Goal: Information Seeking & Learning: Learn about a topic

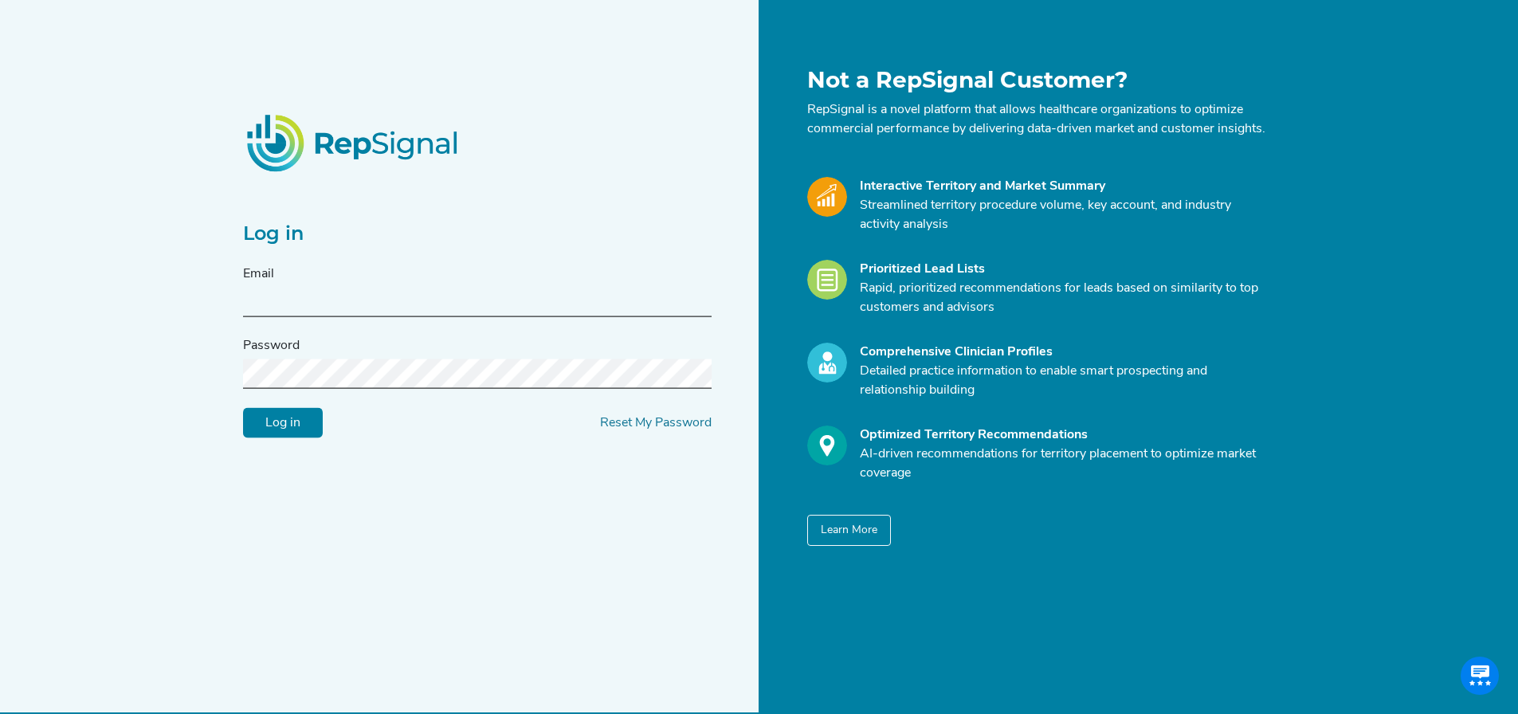
type input "[EMAIL_ADDRESS][DOMAIN_NAME]"
click at [303, 436] on input "Log in" at bounding box center [283, 423] width 80 height 30
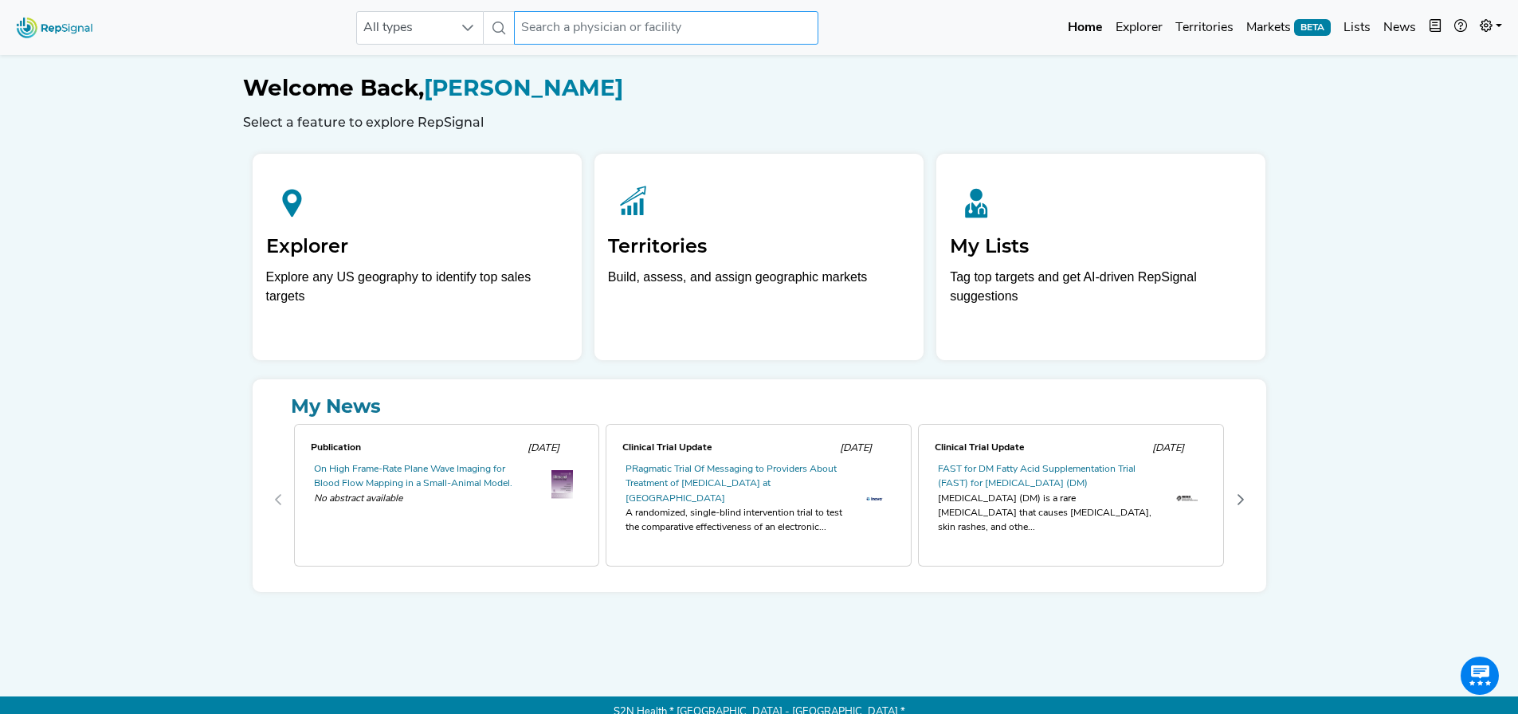
click at [596, 28] on input "text" at bounding box center [666, 27] width 304 height 33
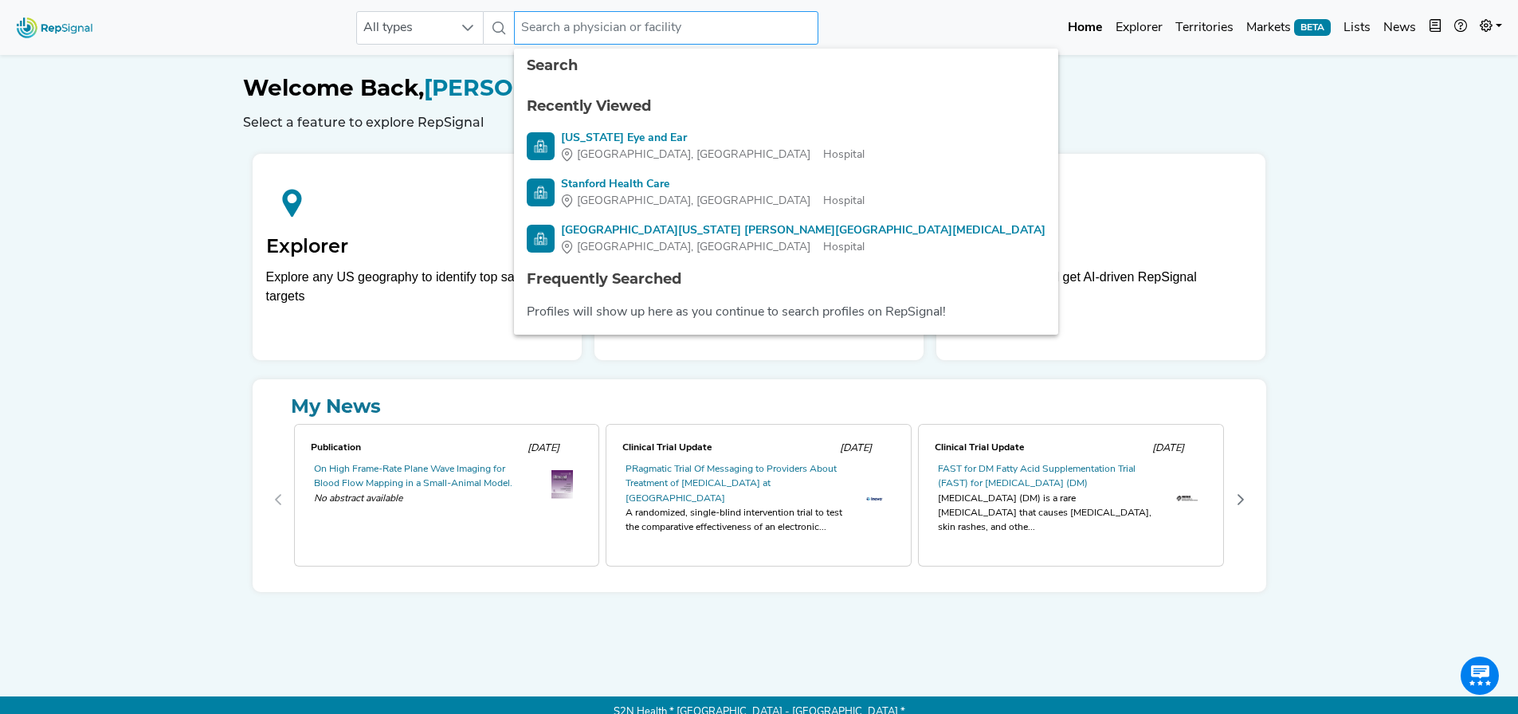
paste input "Yale New Have"
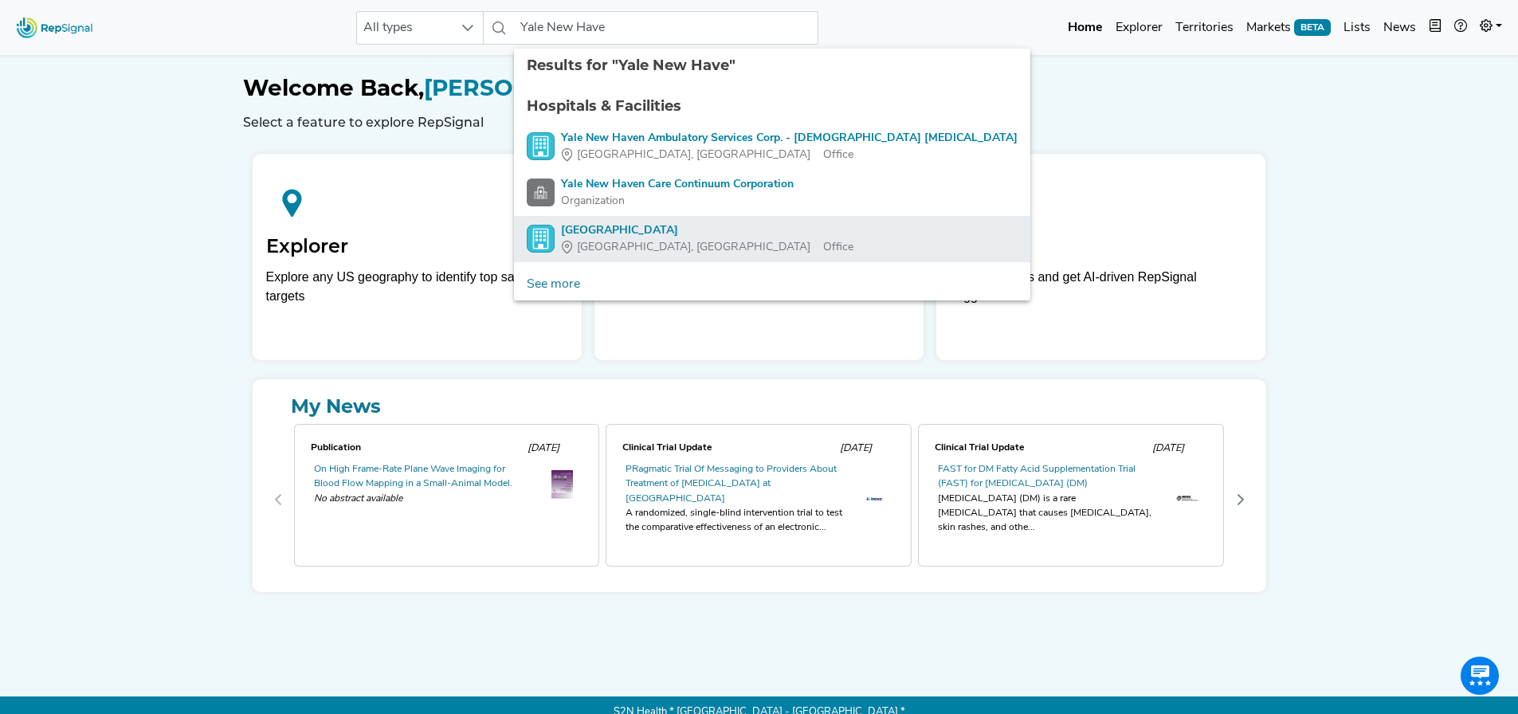
click at [659, 225] on div "[GEOGRAPHIC_DATA]" at bounding box center [707, 230] width 292 height 17
type input "[GEOGRAPHIC_DATA]"
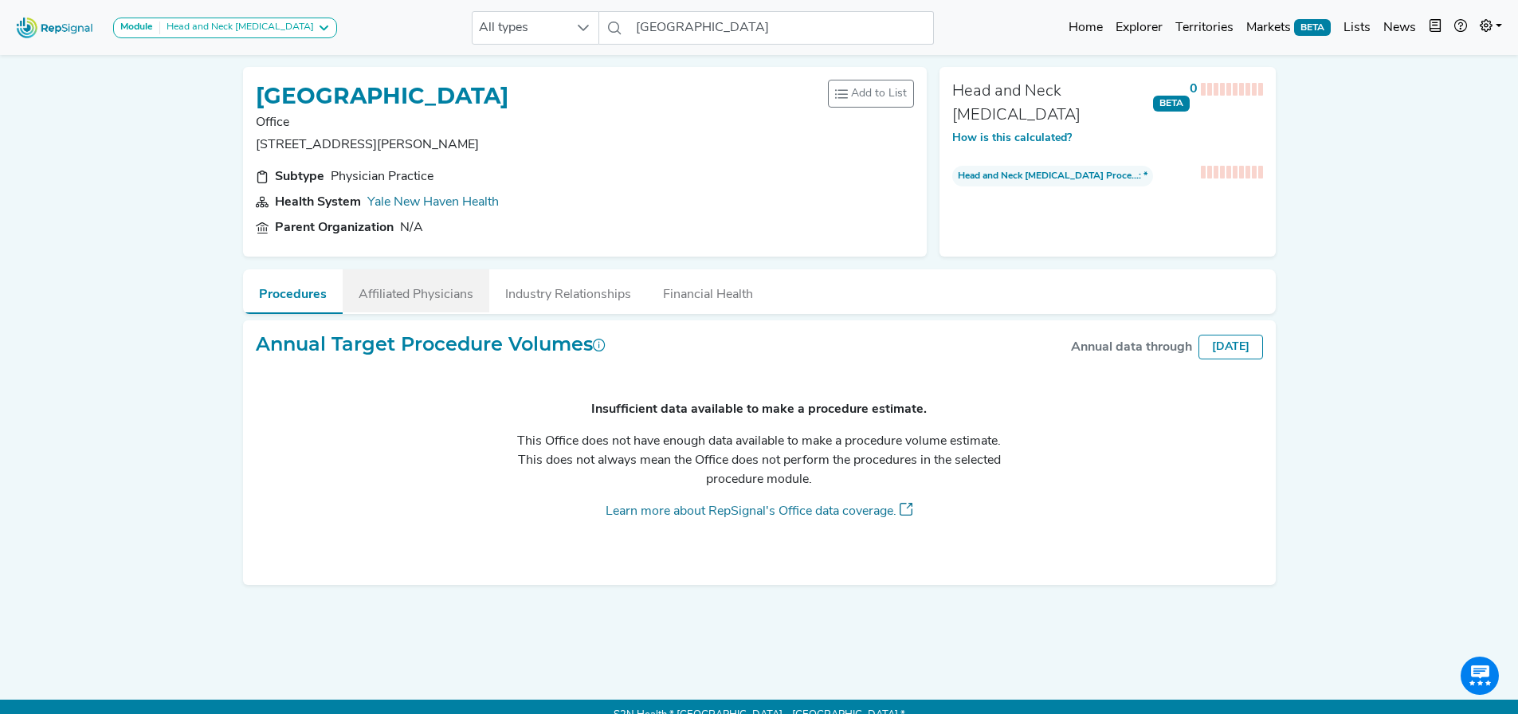
click at [447, 295] on button "Affiliated Physicians" at bounding box center [416, 290] width 147 height 43
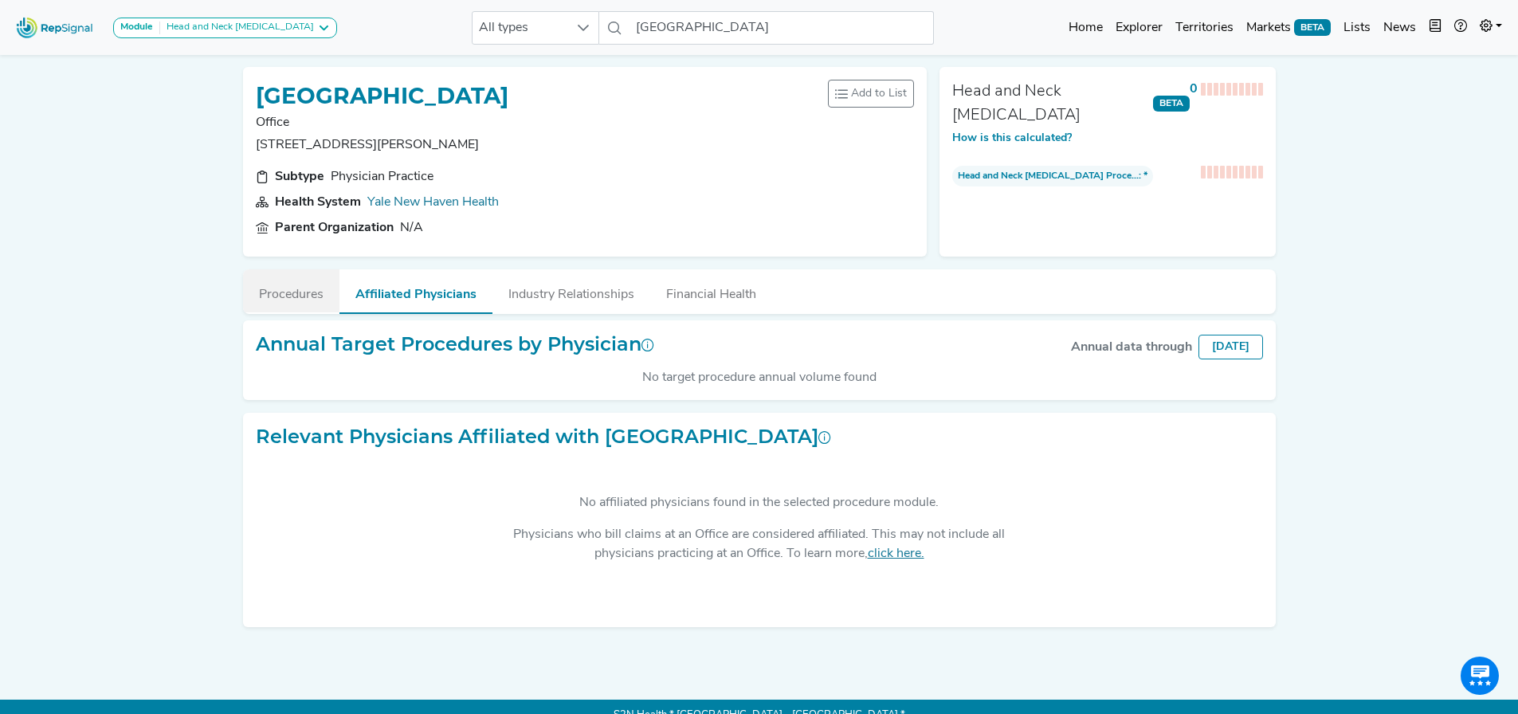
click at [304, 295] on button "Procedures" at bounding box center [291, 290] width 96 height 43
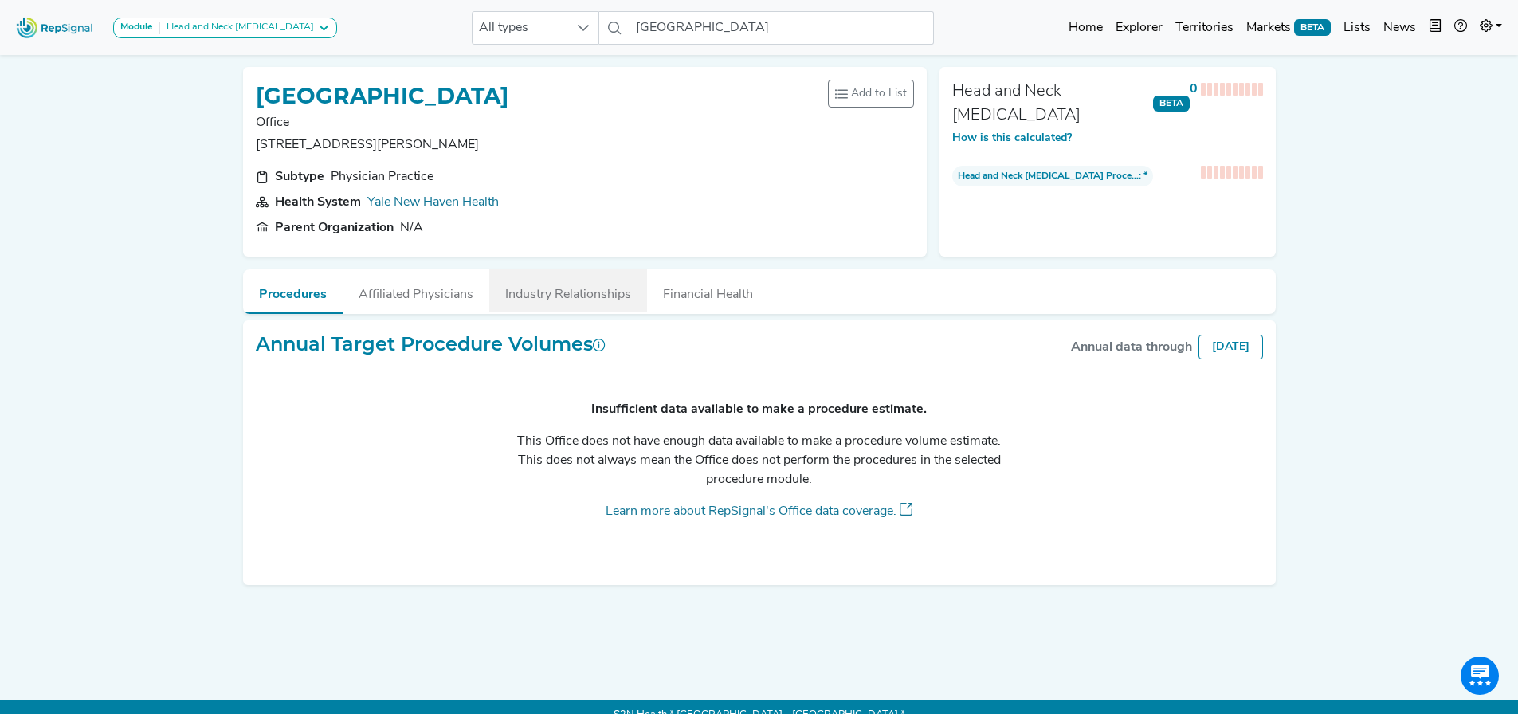
drag, startPoint x: 587, startPoint y: 301, endPoint x: 696, endPoint y: 292, distance: 108.7
click at [588, 301] on button "Industry Relationships" at bounding box center [568, 290] width 158 height 43
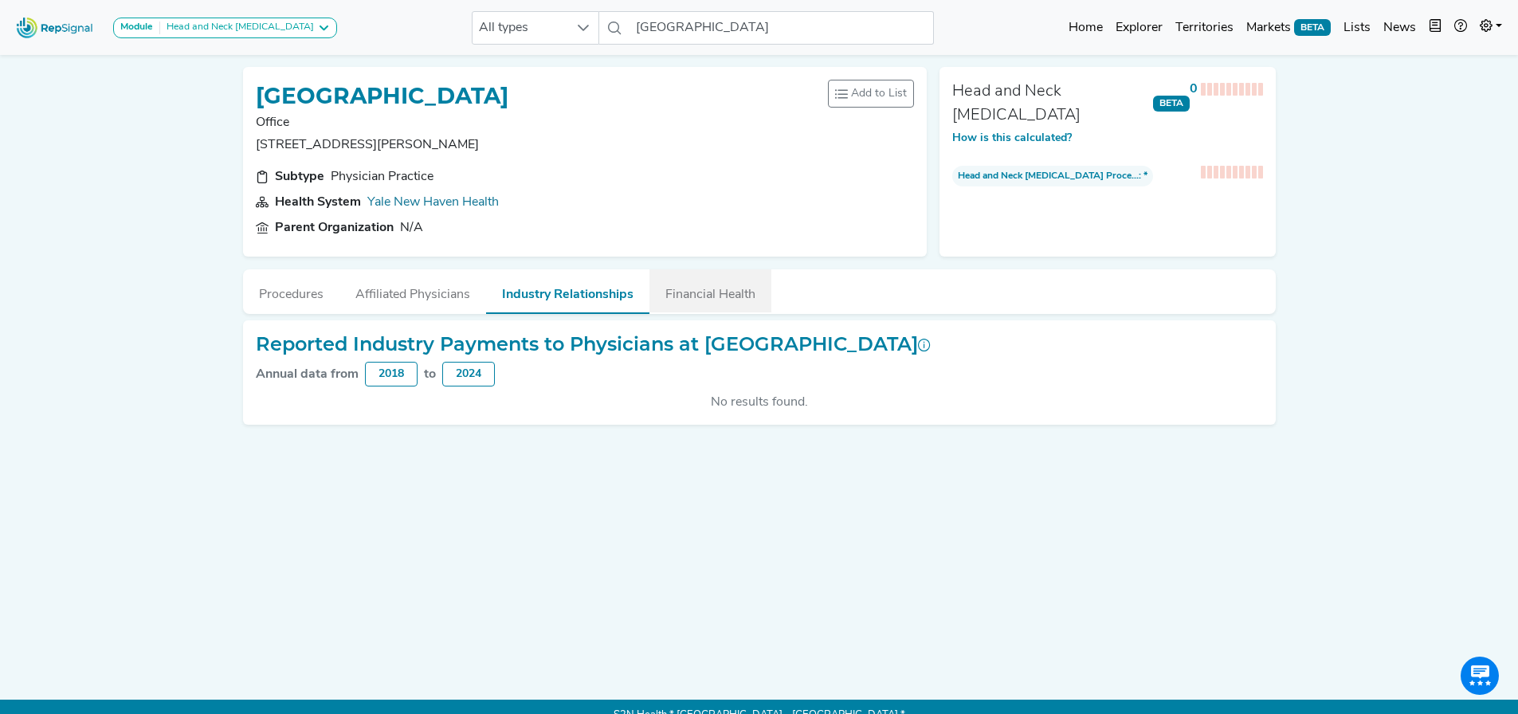
click at [696, 292] on button "Financial Health" at bounding box center [710, 290] width 122 height 43
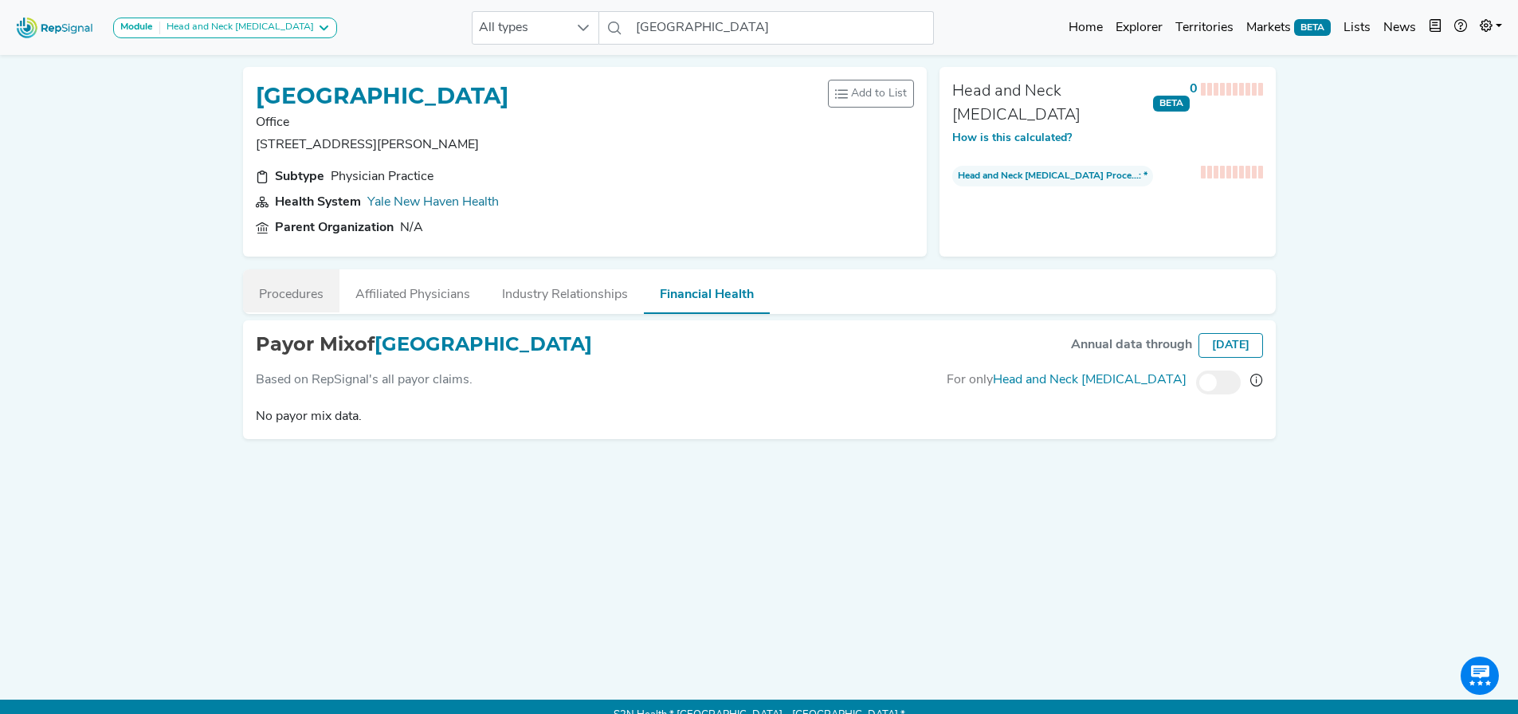
click at [319, 296] on button "Procedures" at bounding box center [291, 290] width 96 height 43
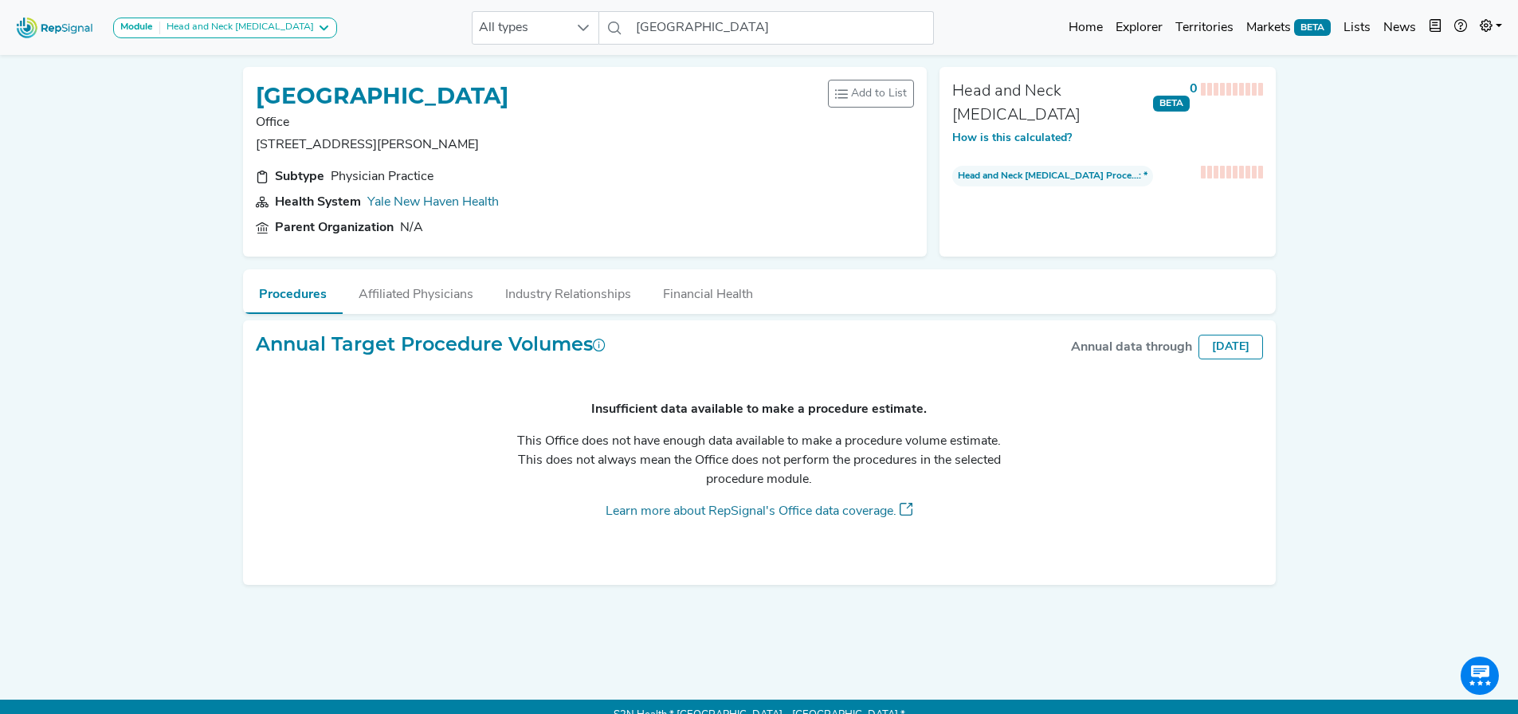
click at [474, 104] on h1 "[GEOGRAPHIC_DATA]" at bounding box center [382, 96] width 253 height 27
click at [185, 140] on div "Module Head and Neck [MEDICAL_DATA] AV Access Airway Clearance Ambulatory [MEDI…" at bounding box center [759, 365] width 1518 height 731
click at [409, 198] on link "Yale New Haven Health" at bounding box center [432, 202] width 131 height 13
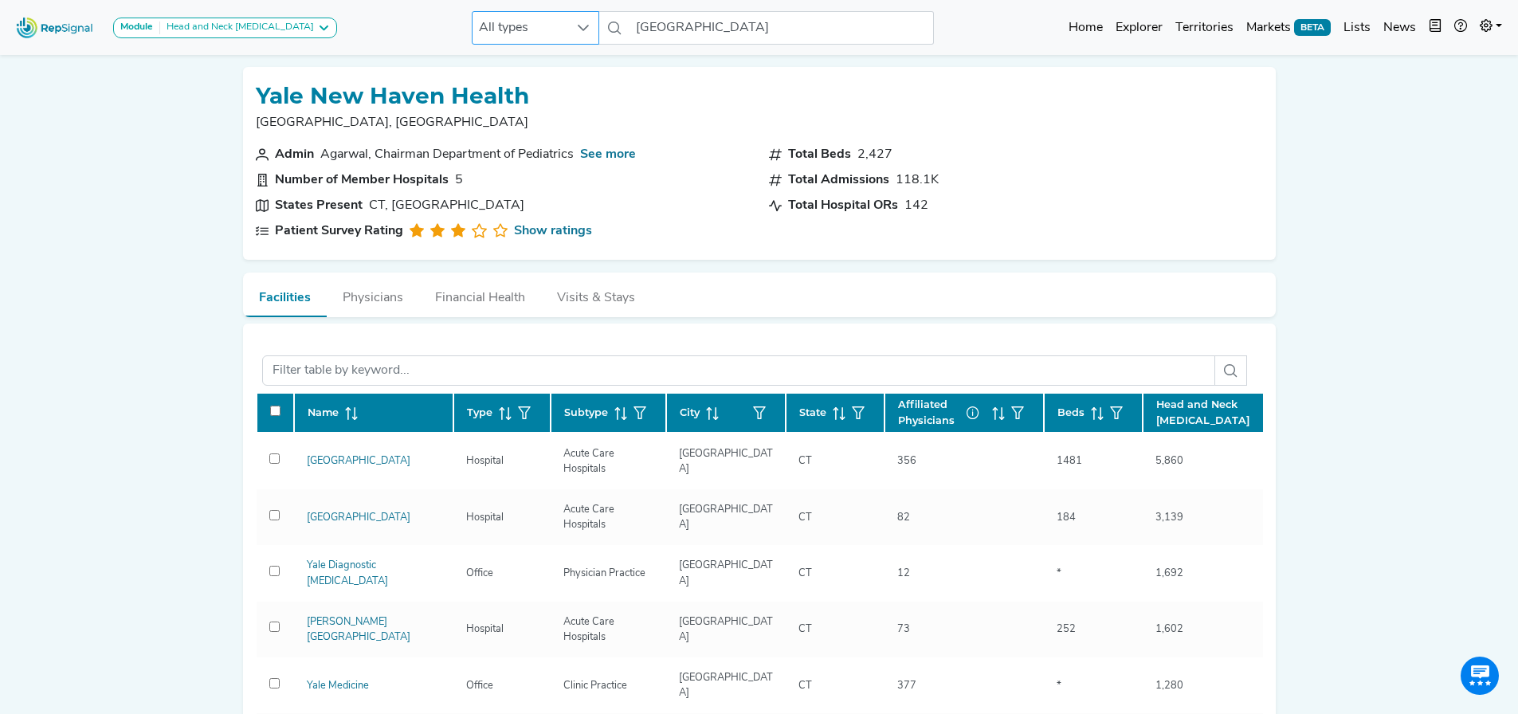
click at [501, 32] on span "All types" at bounding box center [520, 28] width 96 height 32
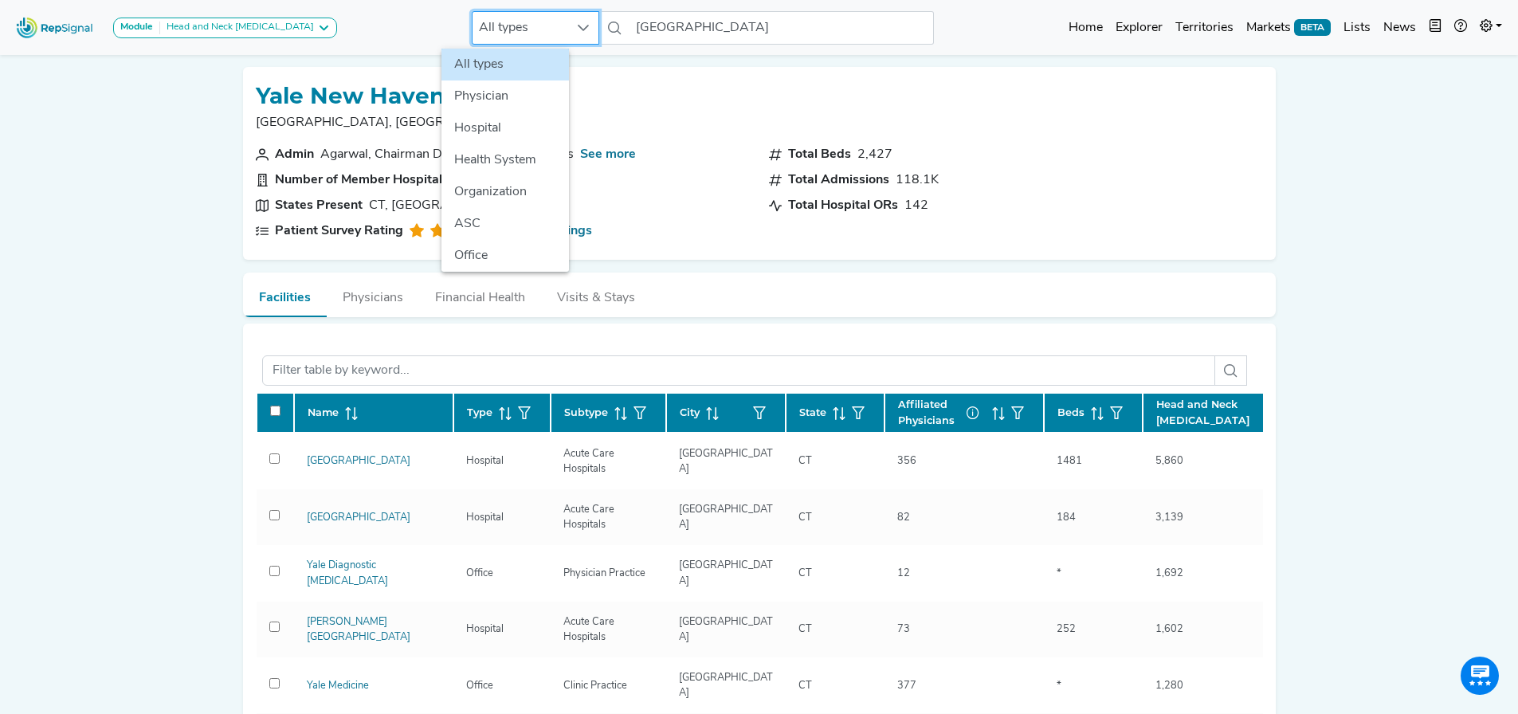
scroll to position [0, 12]
click at [484, 126] on li "Hospital" at bounding box center [504, 128] width 127 height 32
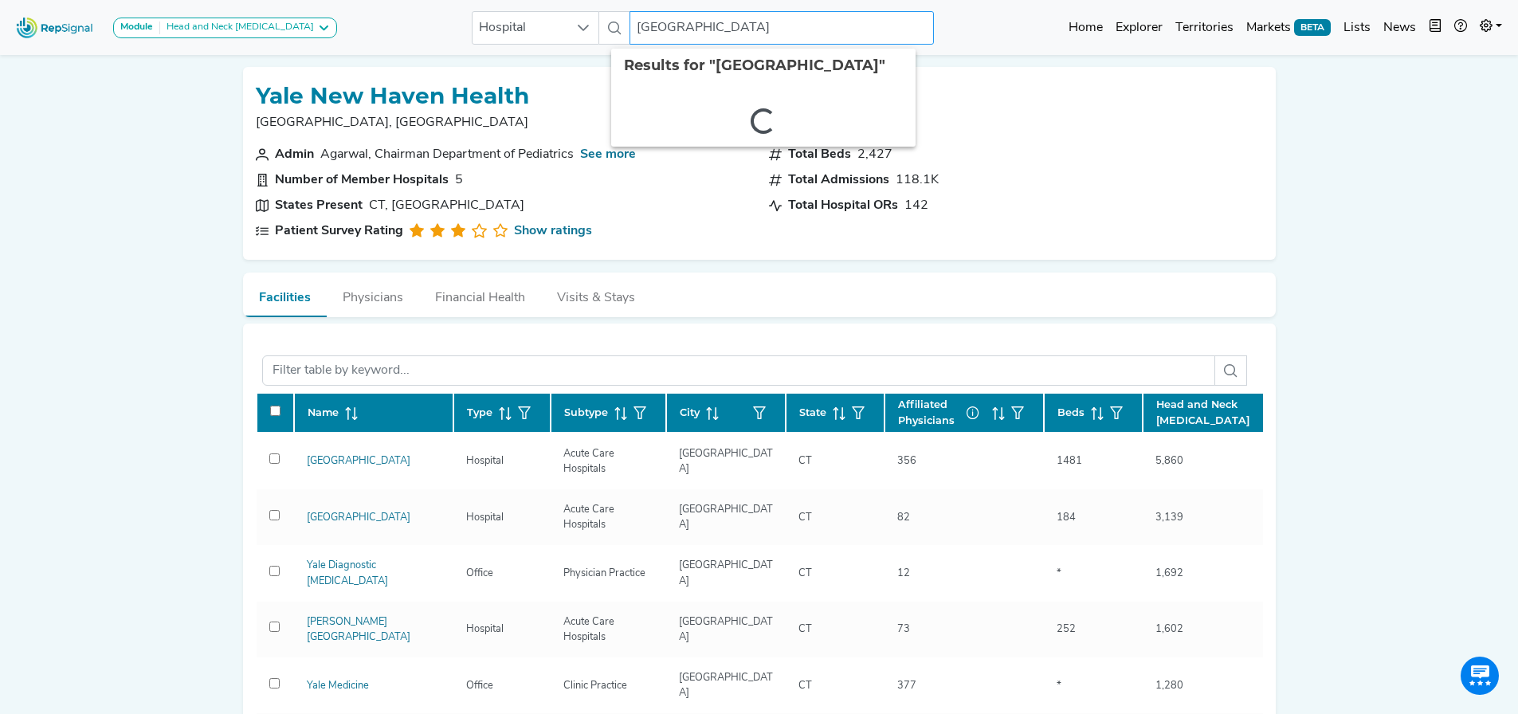
click at [743, 29] on input "[GEOGRAPHIC_DATA]" at bounding box center [781, 27] width 304 height 33
click at [772, 30] on input "[GEOGRAPHIC_DATA]" at bounding box center [781, 27] width 304 height 33
drag, startPoint x: 780, startPoint y: 28, endPoint x: 703, endPoint y: 22, distance: 77.5
click at [703, 22] on input "[GEOGRAPHIC_DATA]" at bounding box center [781, 27] width 304 height 33
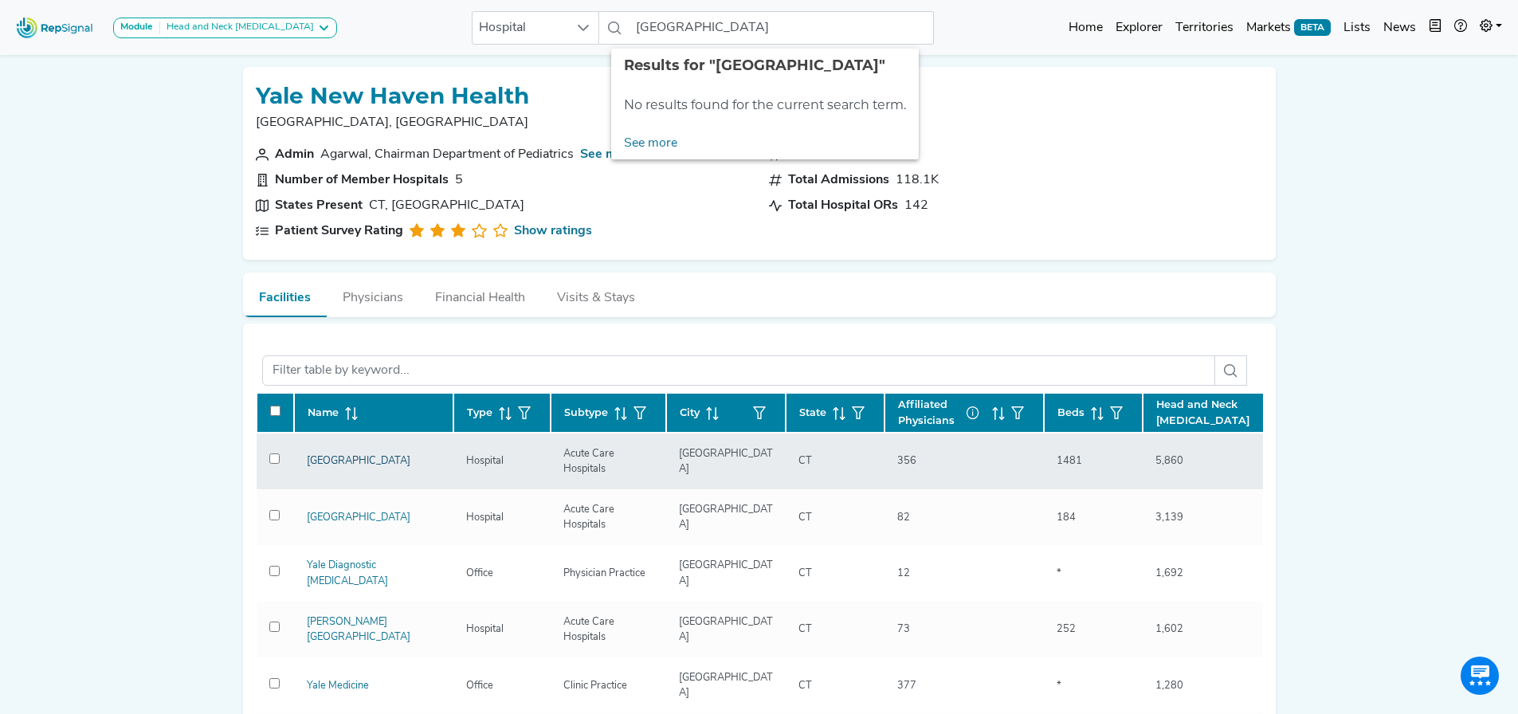
click at [351, 465] on link "[GEOGRAPHIC_DATA]" at bounding box center [359, 461] width 104 height 10
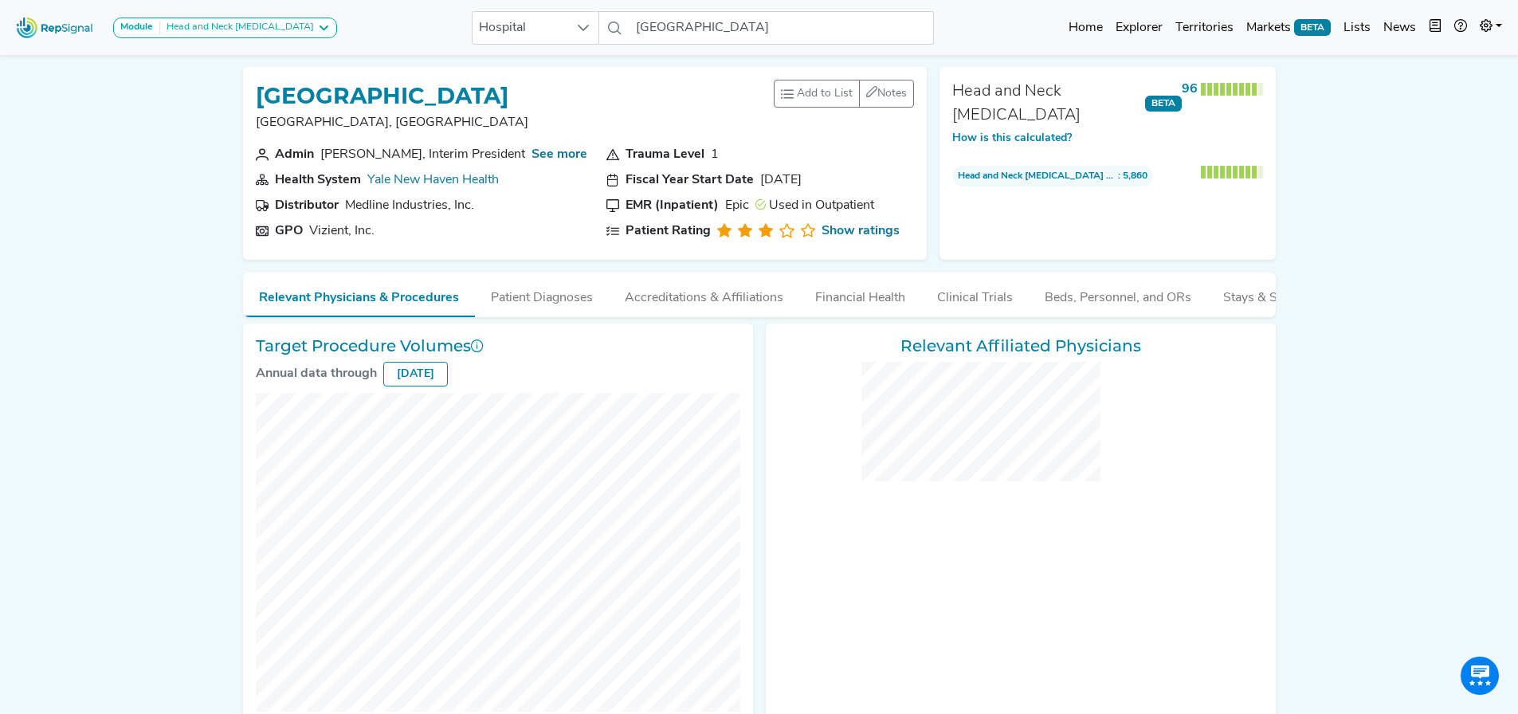
checkbox input "false"
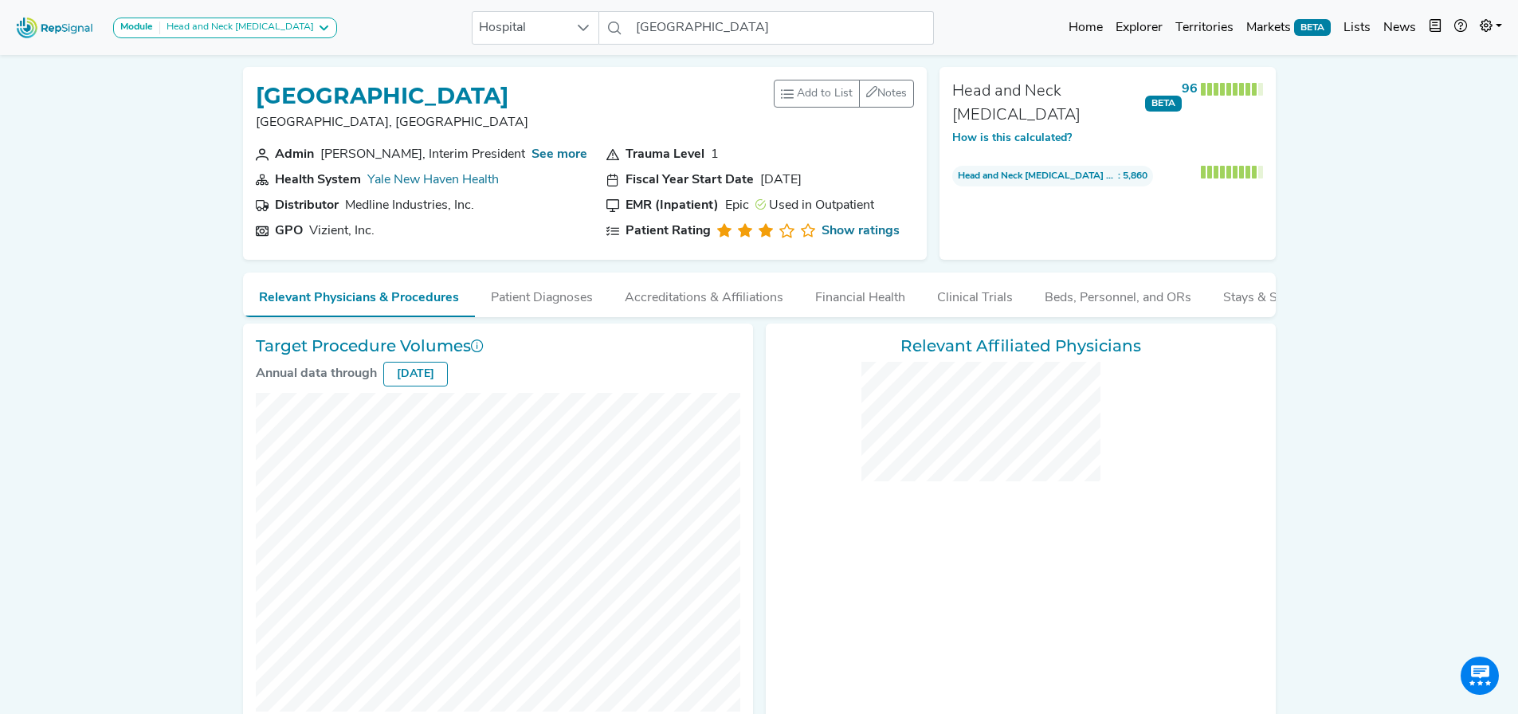
checkbox input "false"
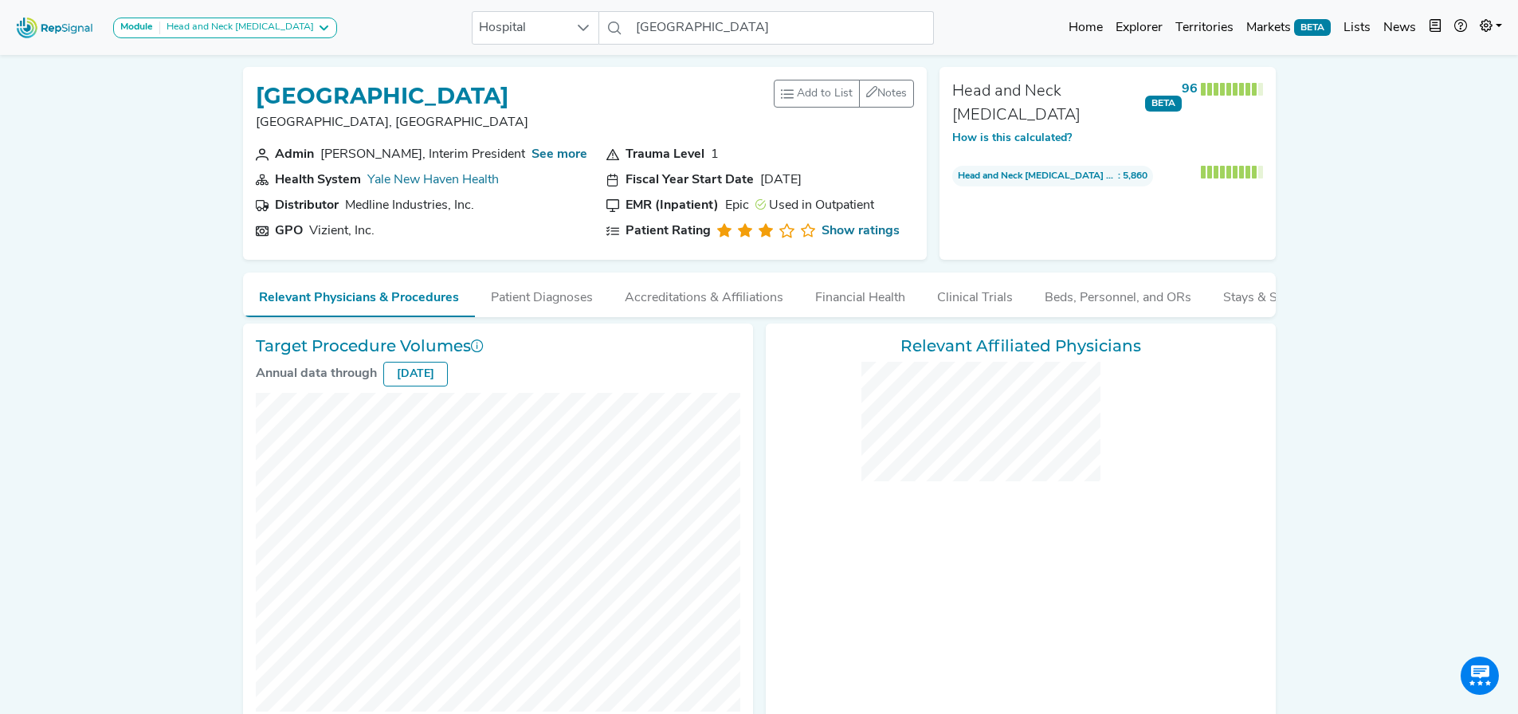
checkbox input "false"
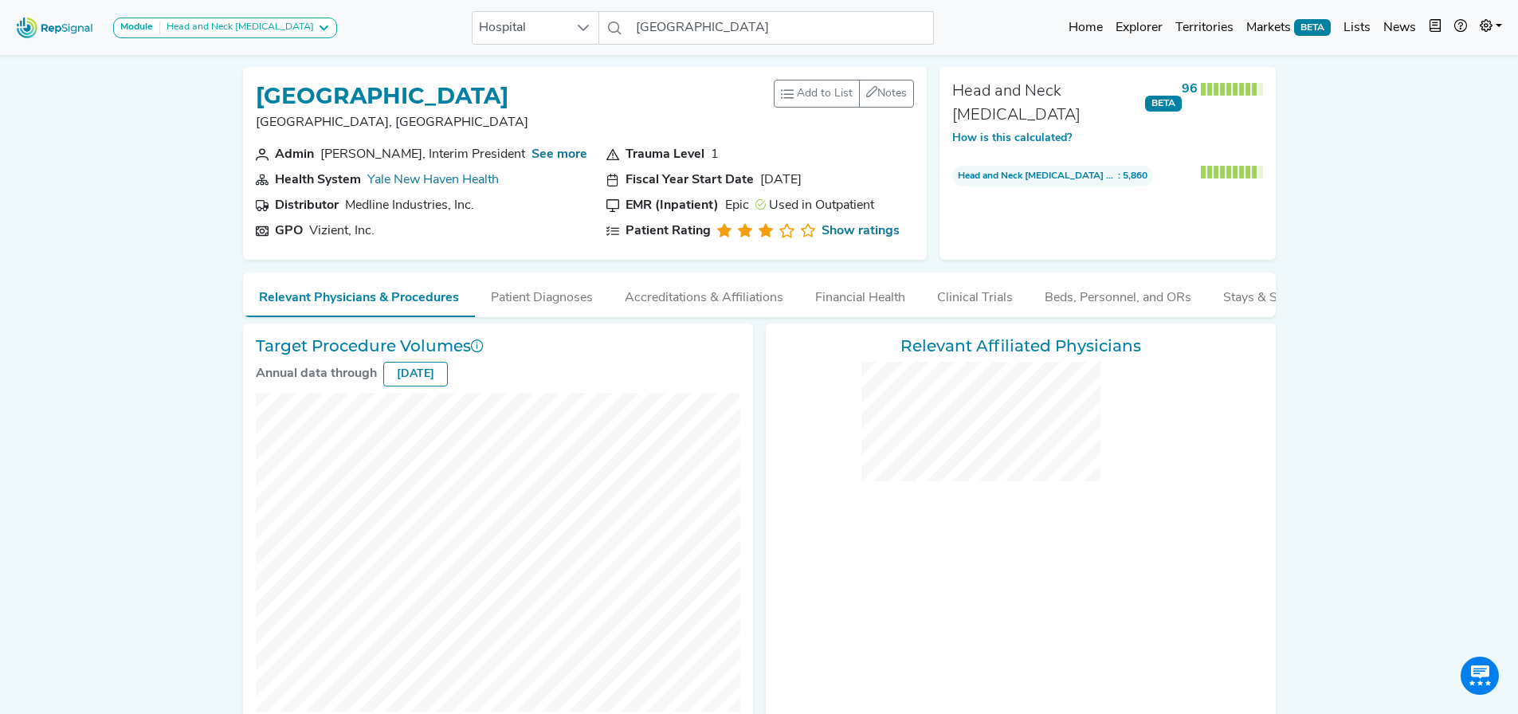
checkbox input "false"
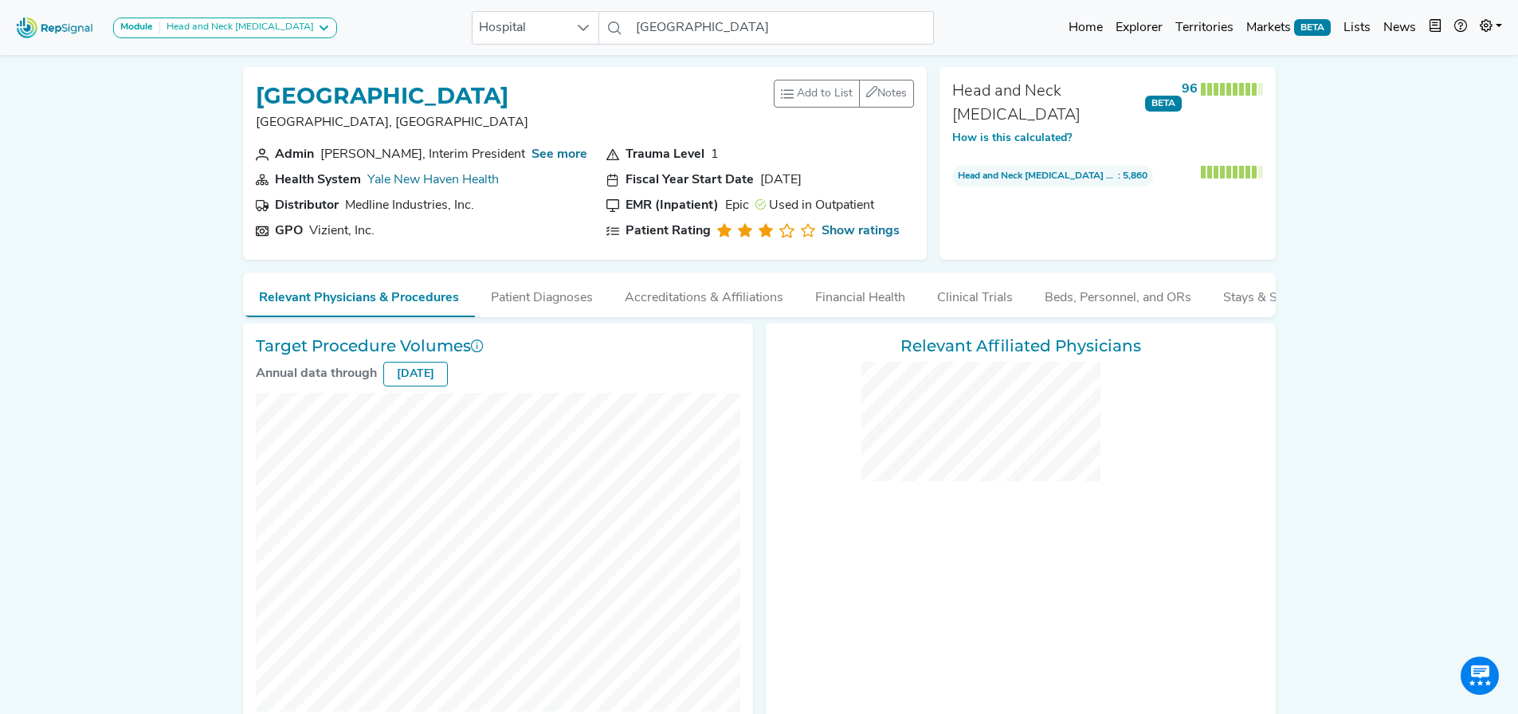
checkbox input "false"
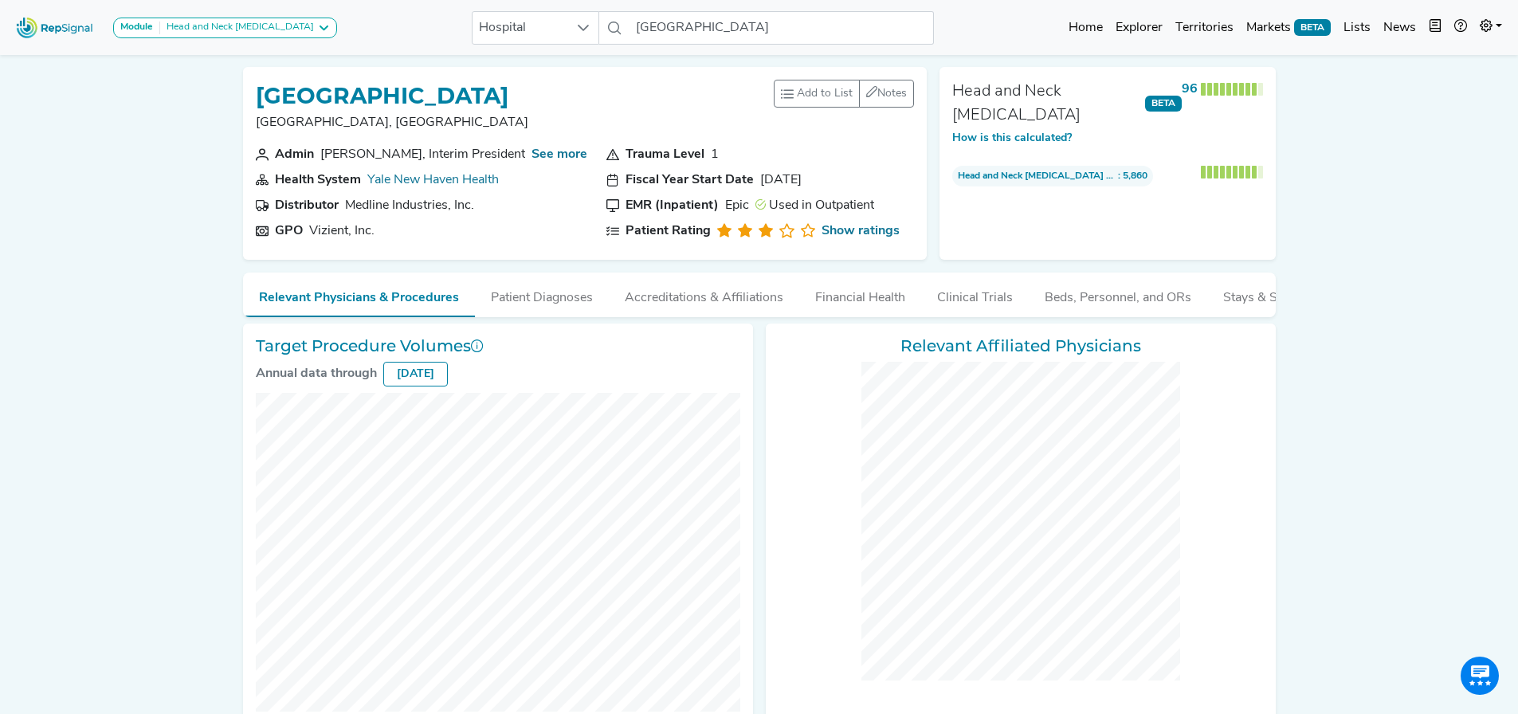
checkbox input "false"
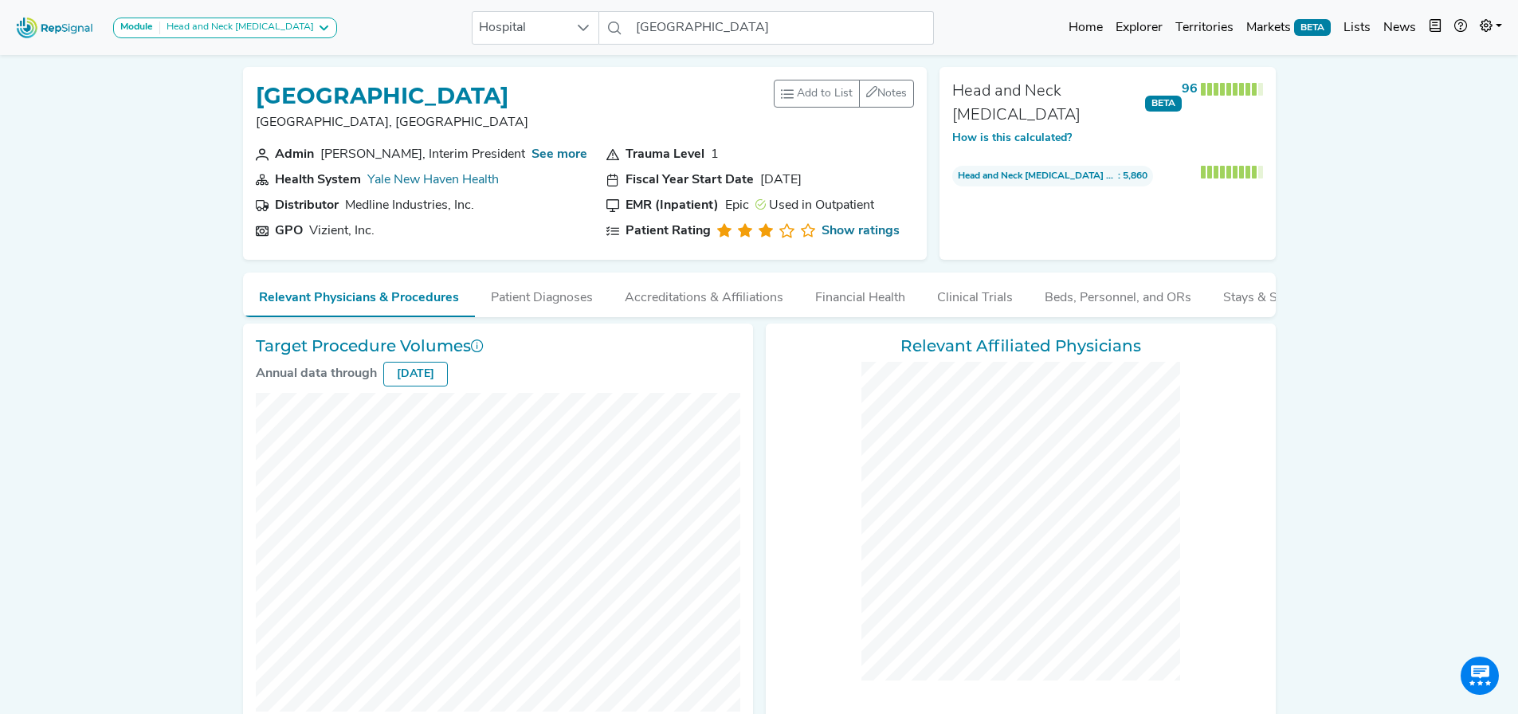
checkbox input "false"
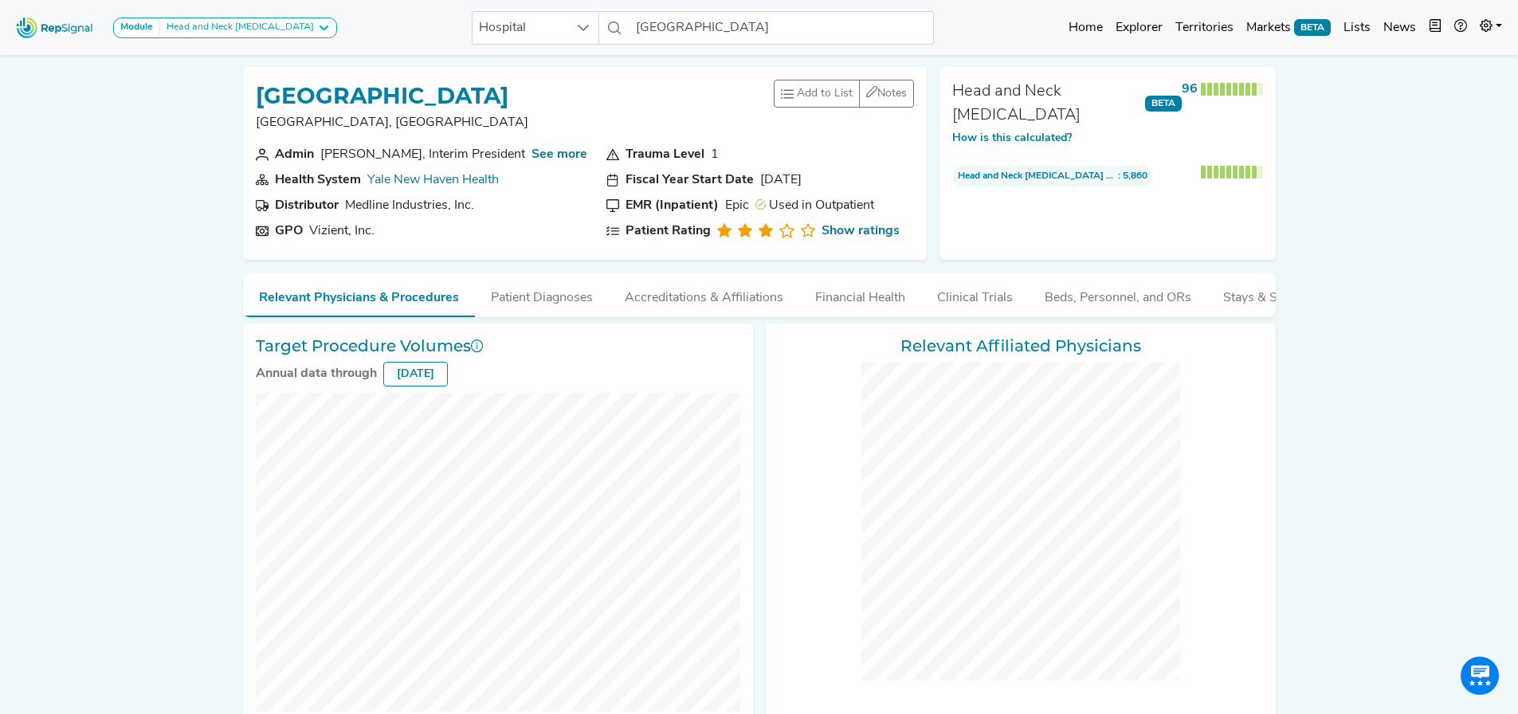
checkbox input "false"
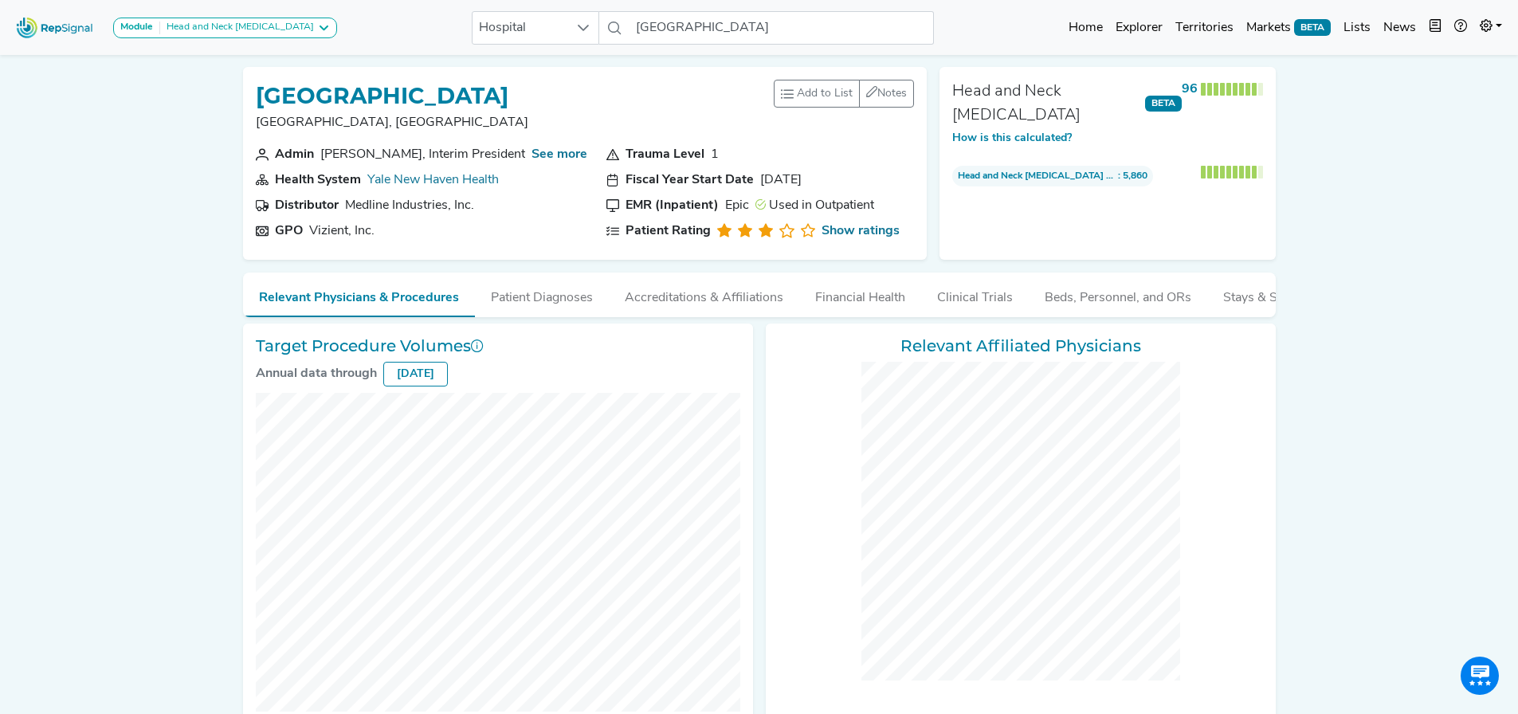
checkbox input "false"
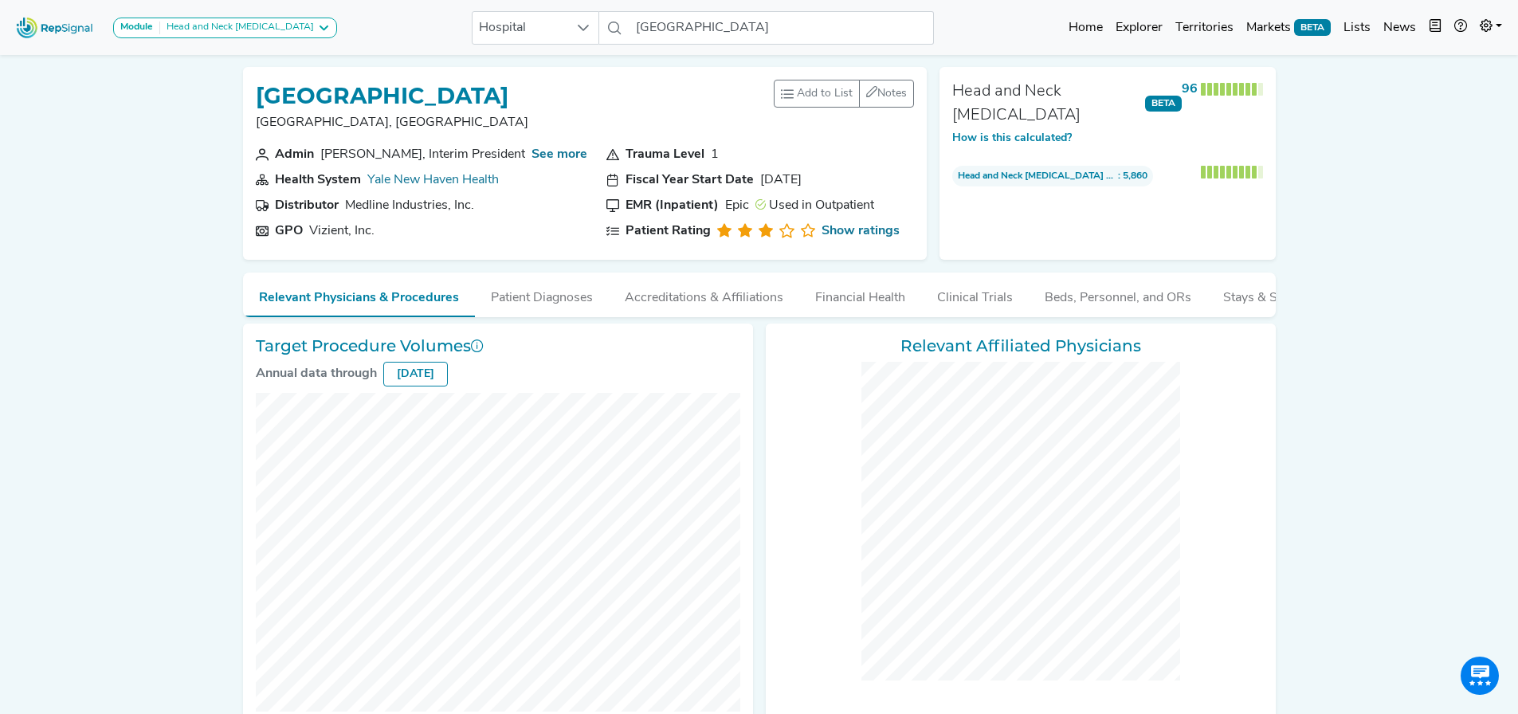
checkbox input "false"
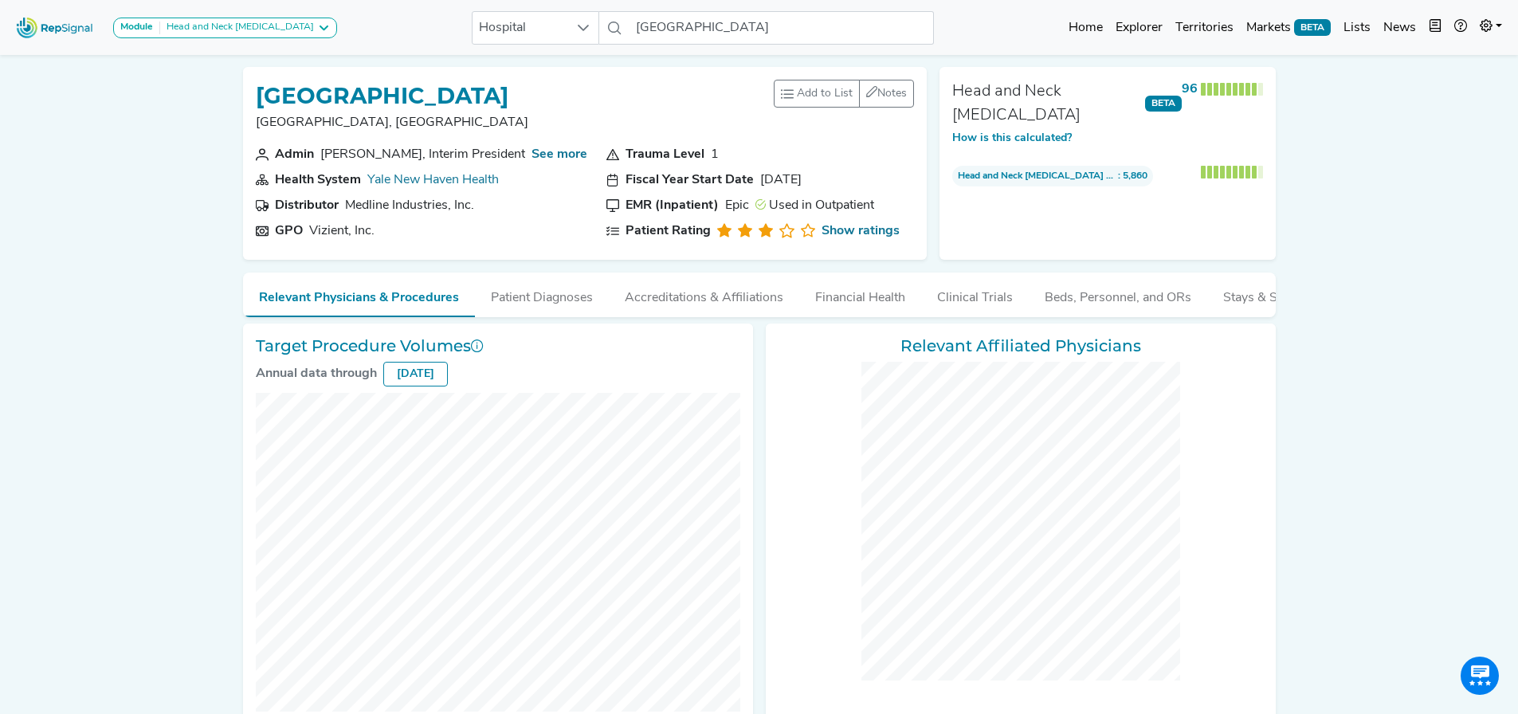
checkbox input "false"
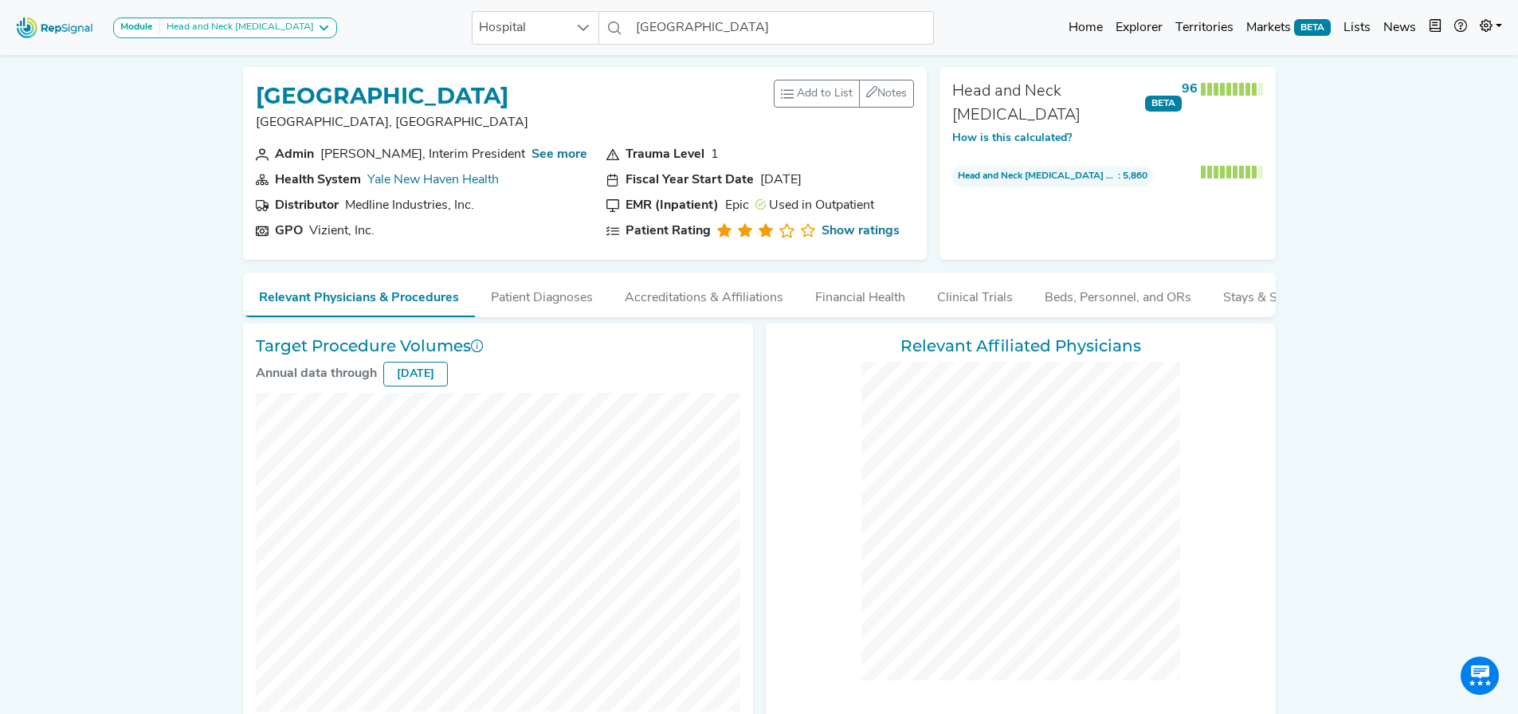
checkbox input "false"
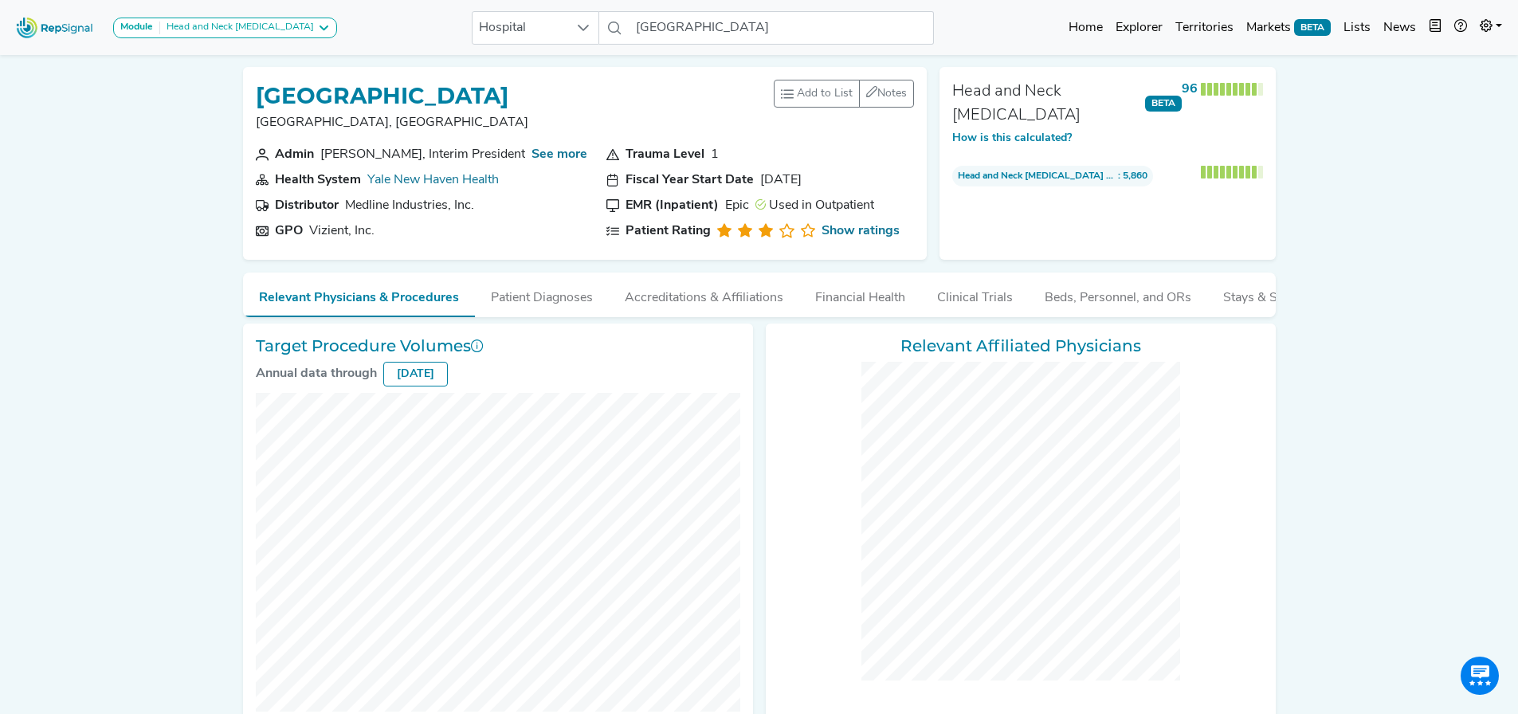
checkbox input "false"
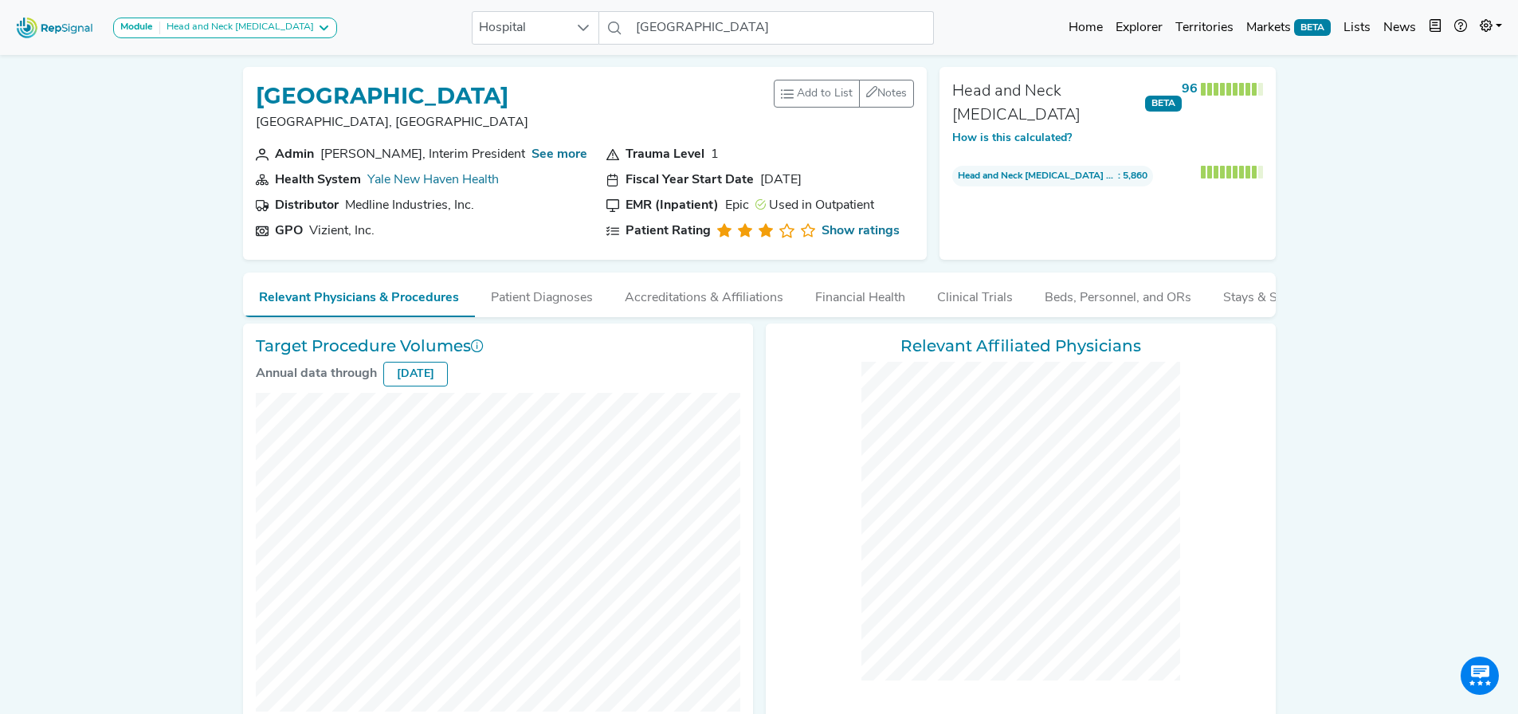
checkbox input "false"
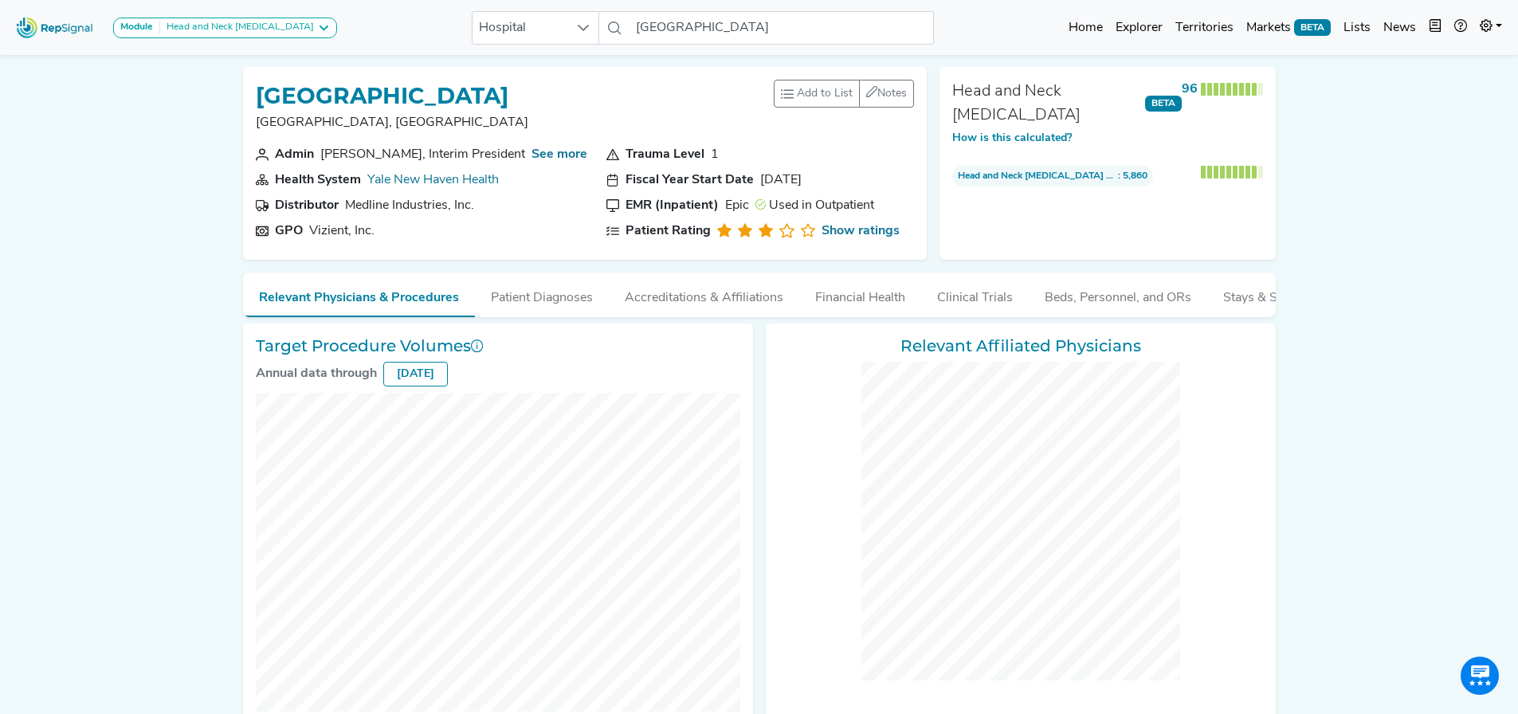
checkbox input "false"
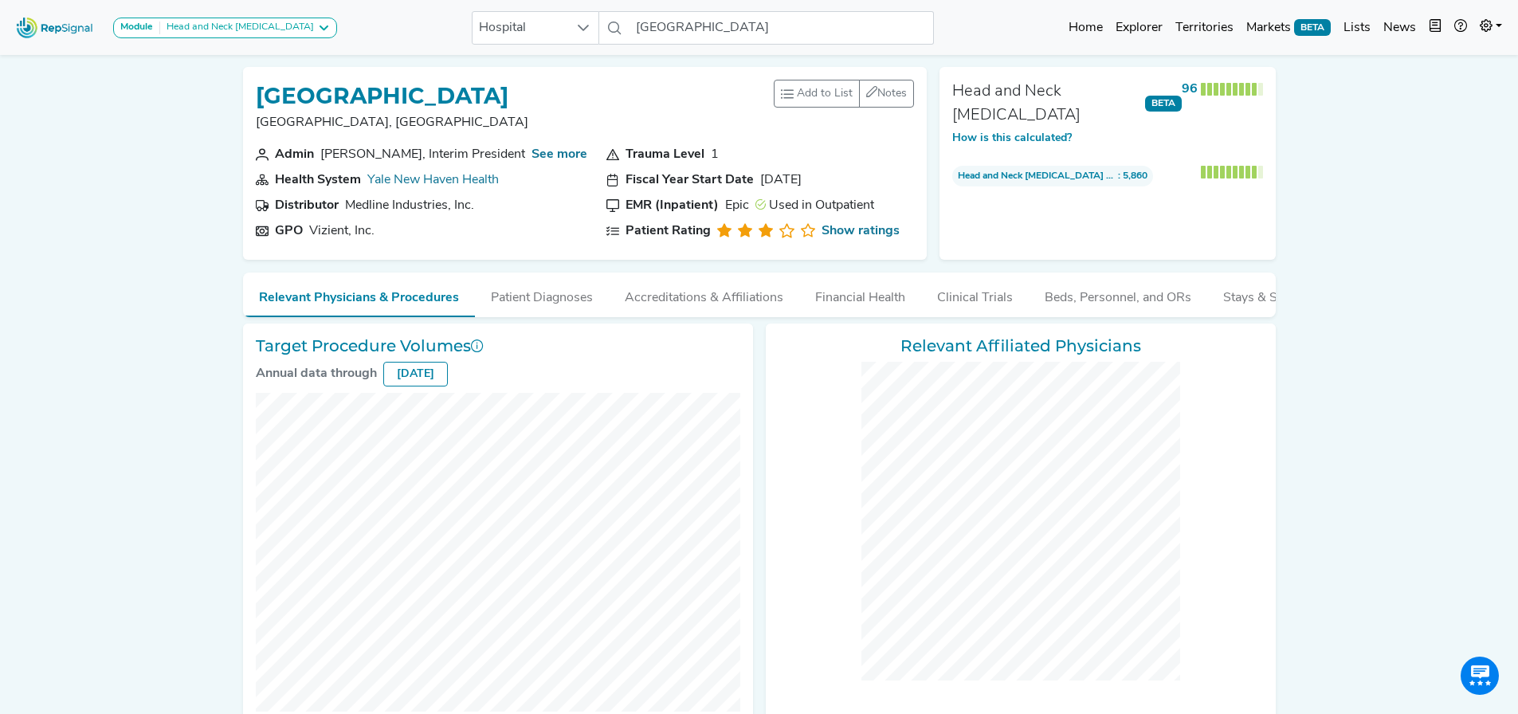
checkbox input "false"
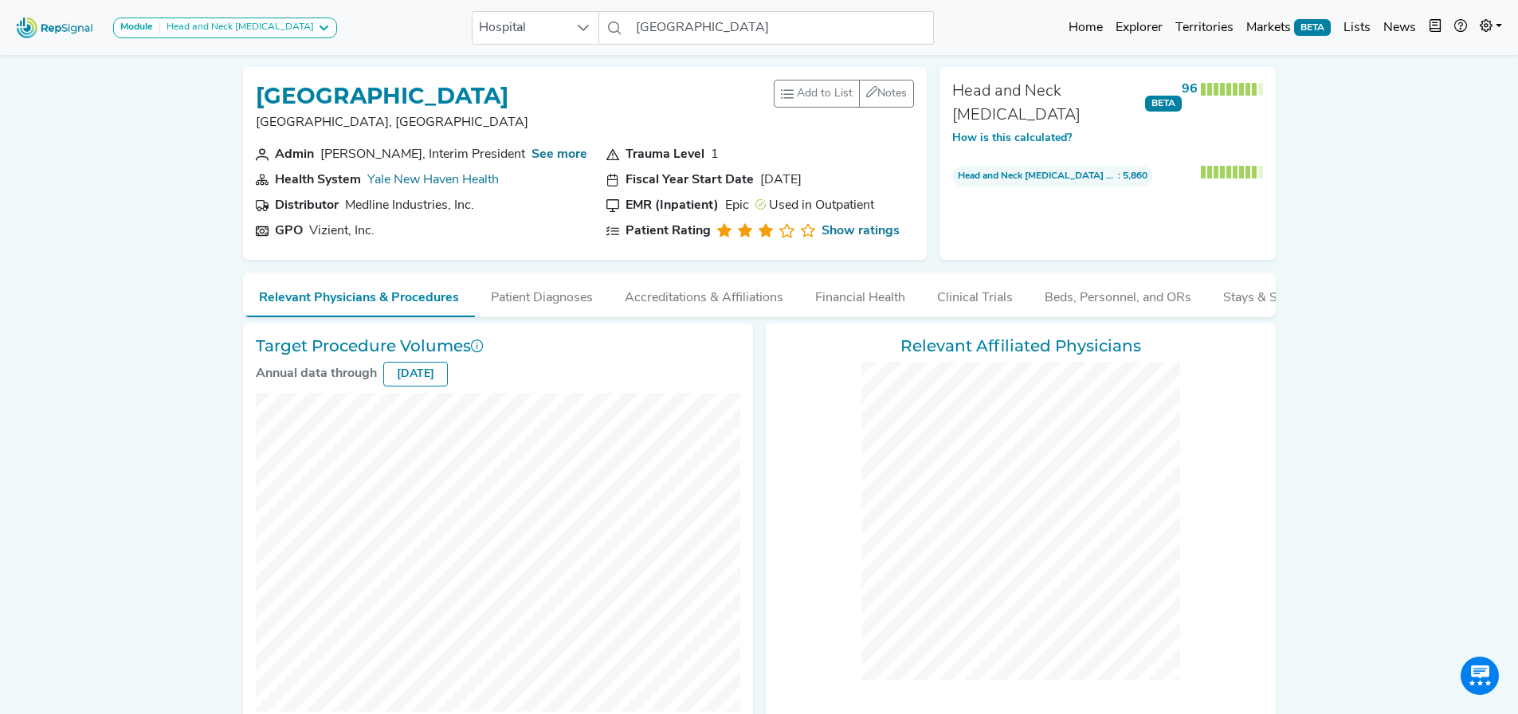
checkbox input "false"
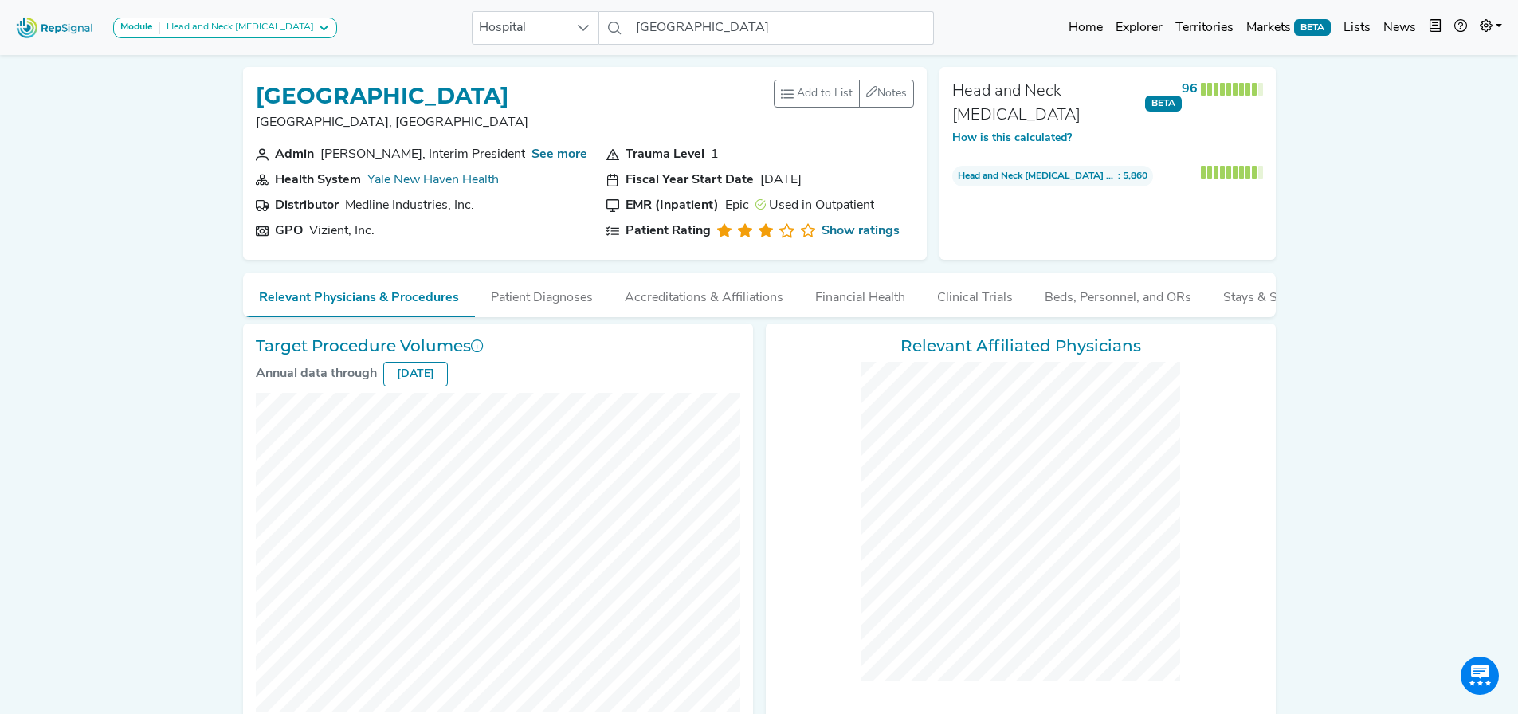
checkbox input "false"
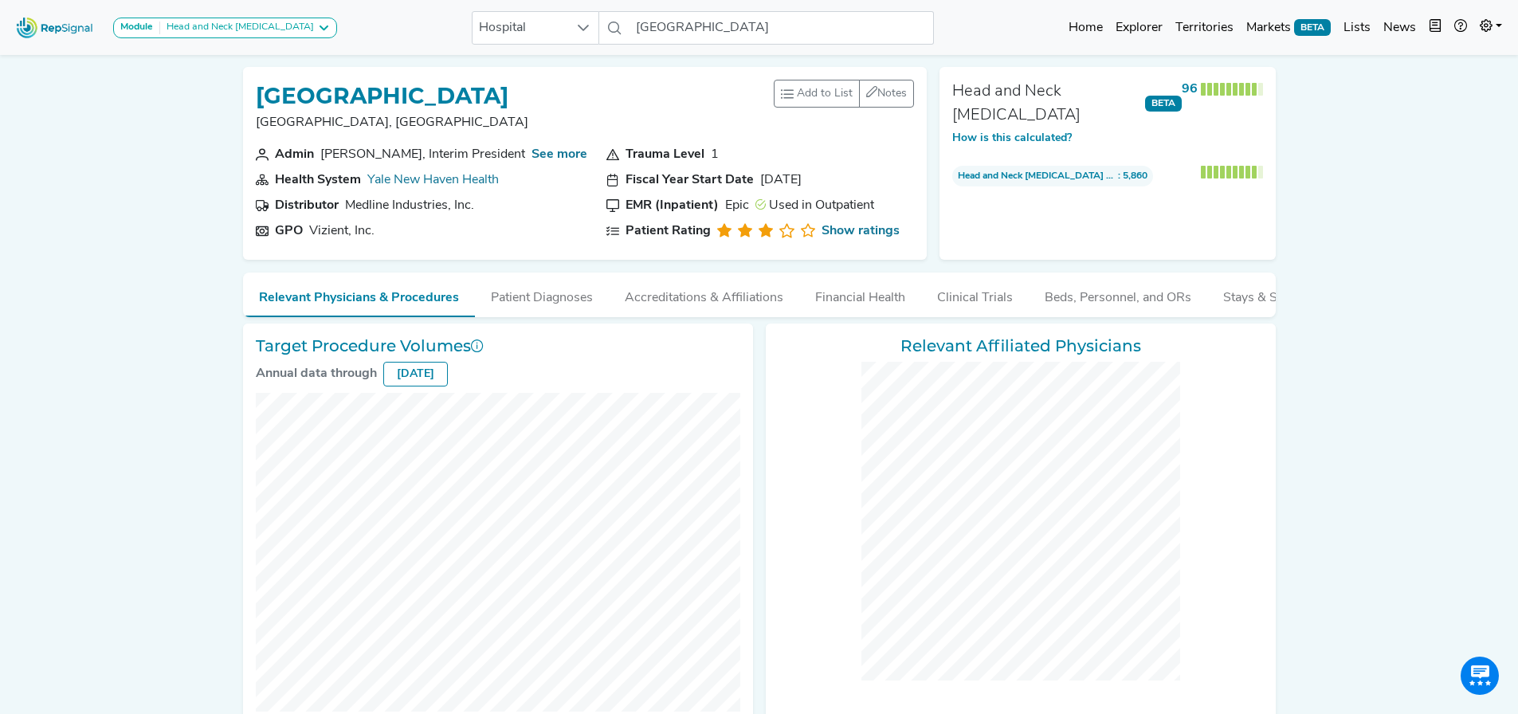
checkbox input "false"
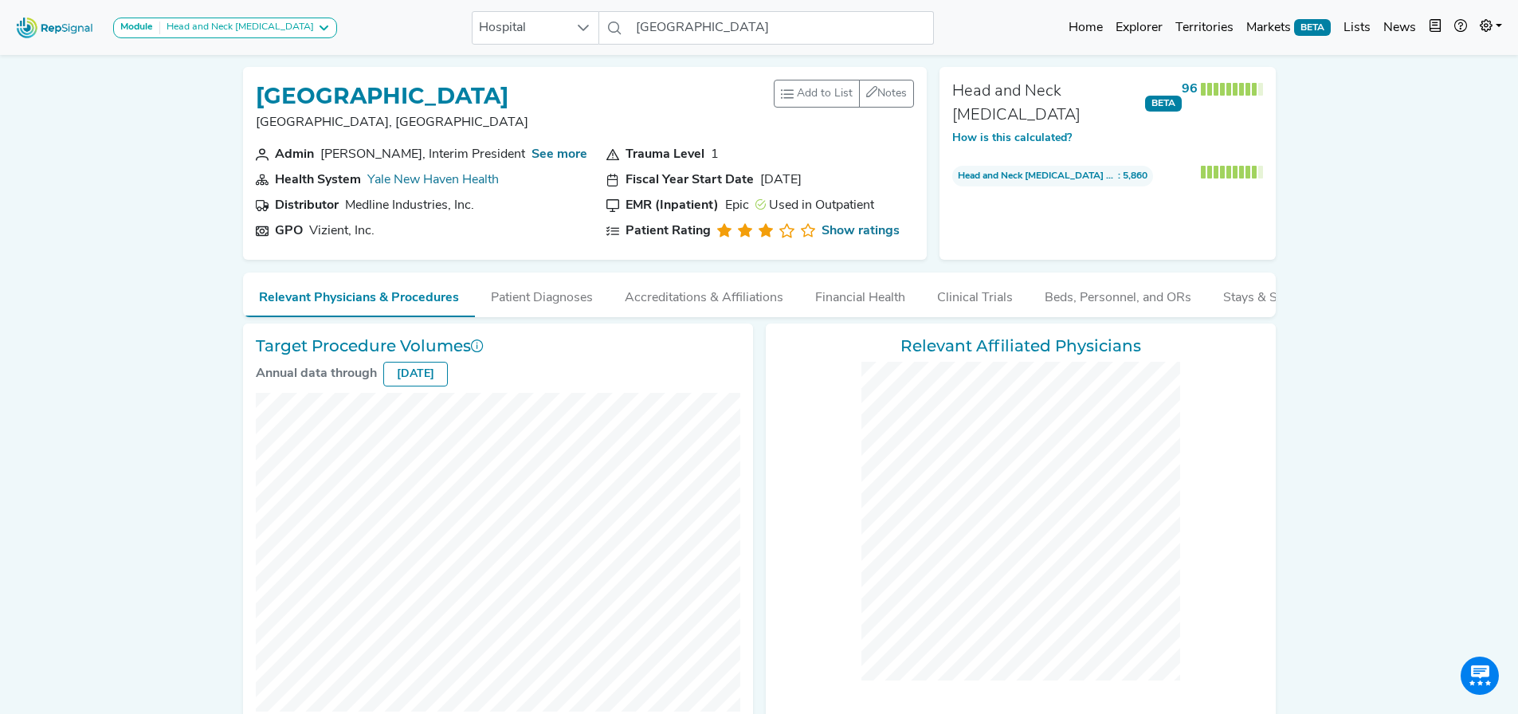
checkbox input "false"
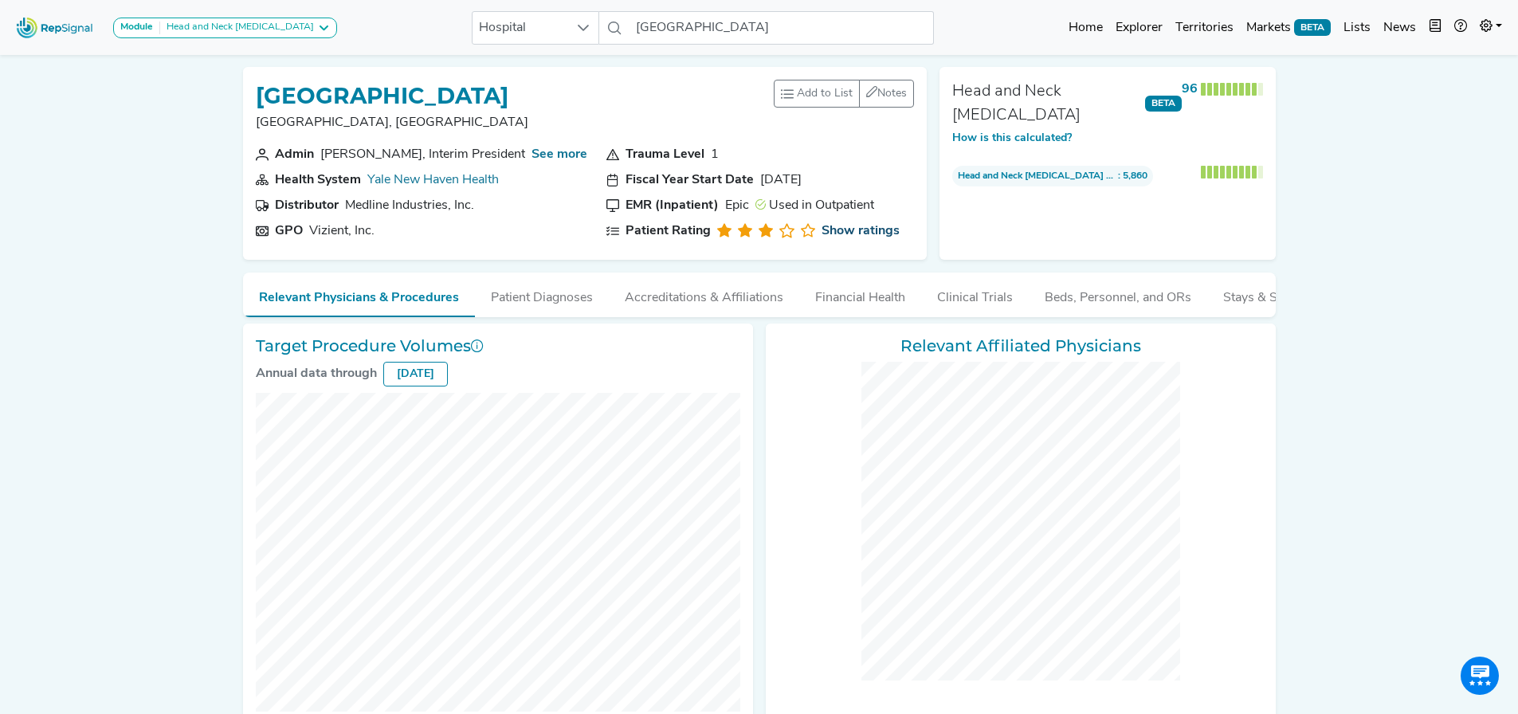
checkbox input "false"
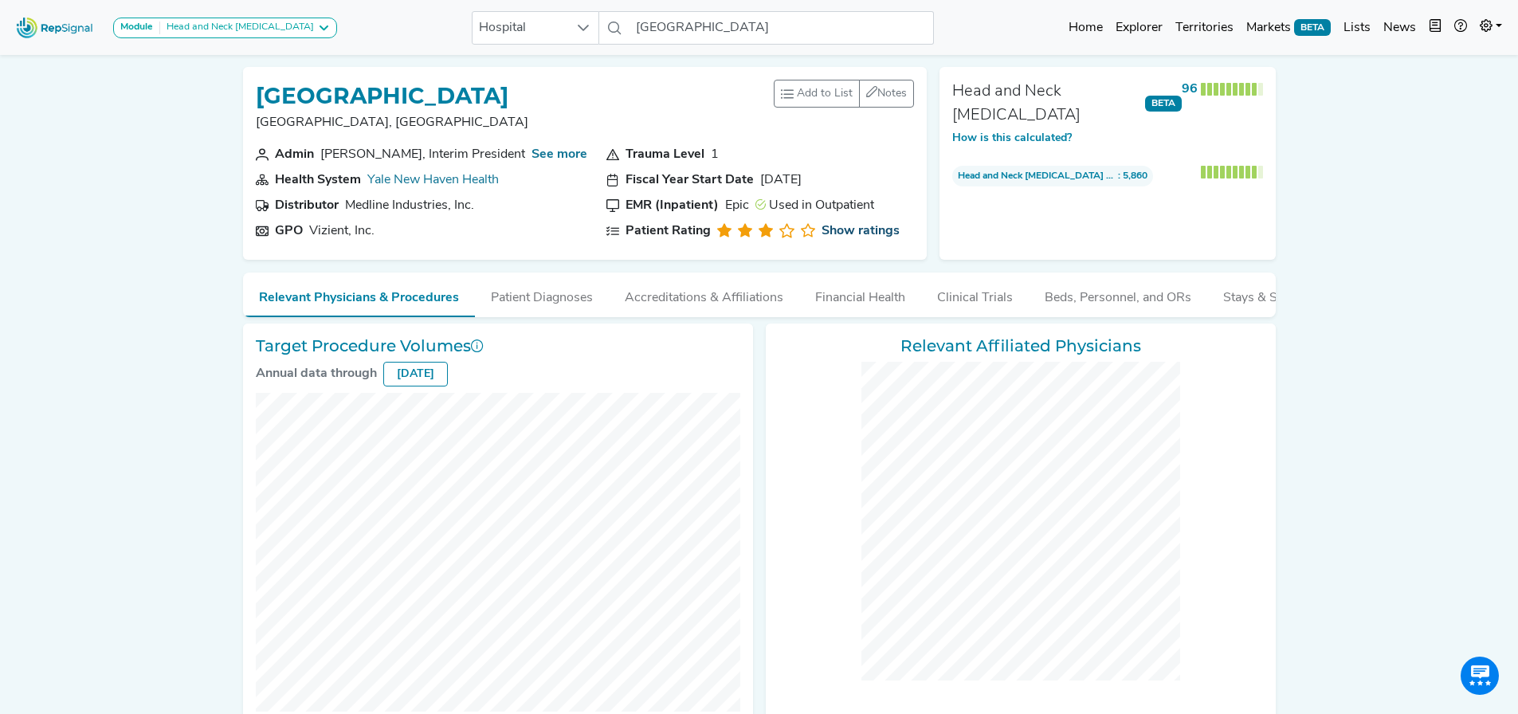
checkbox input "false"
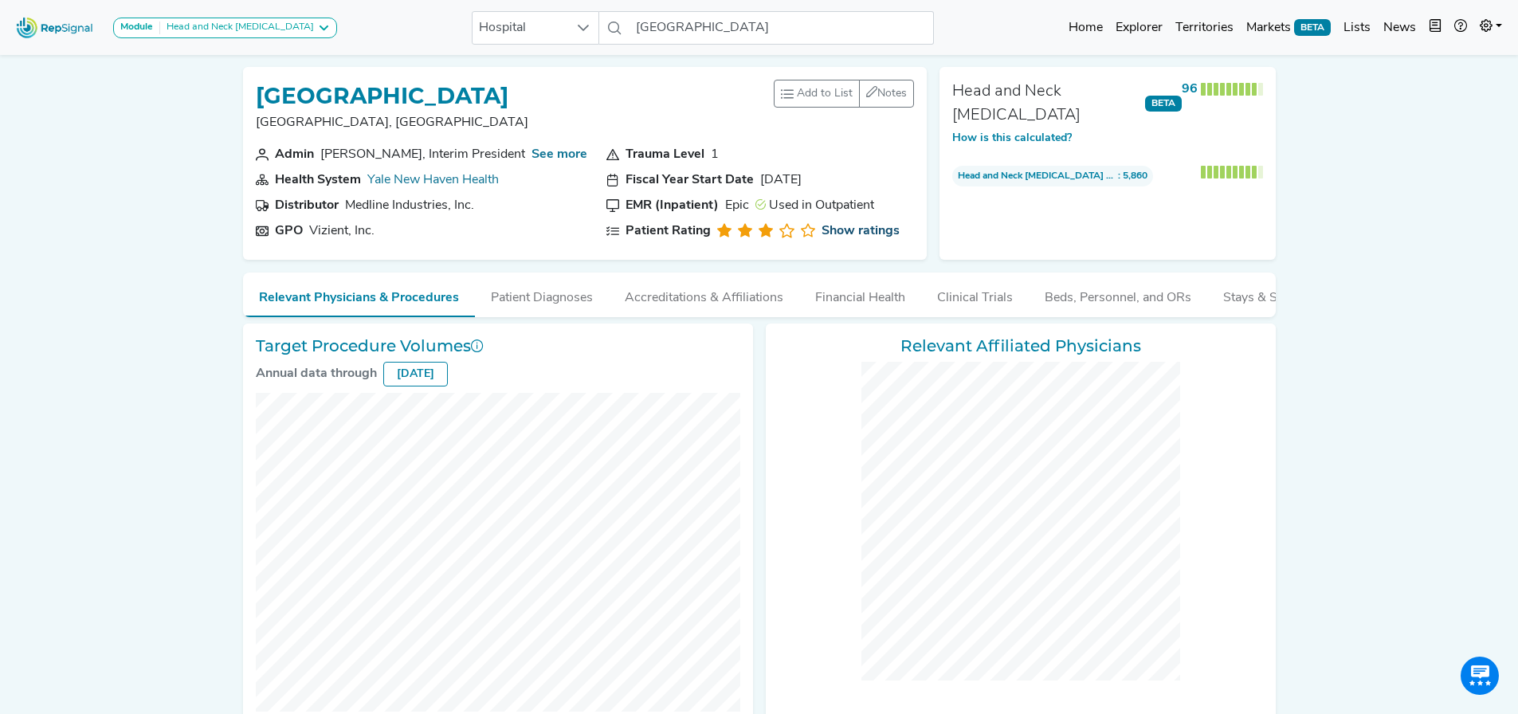
checkbox input "false"
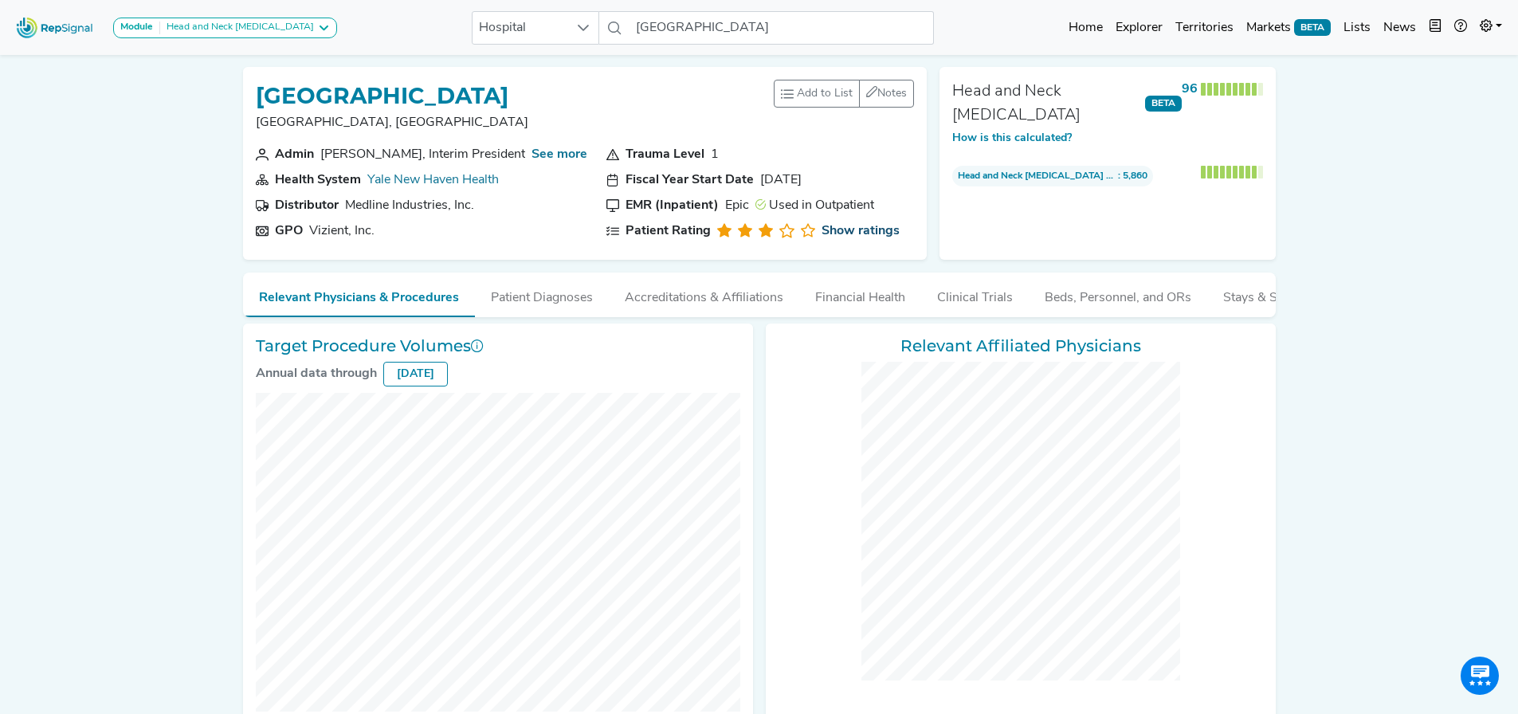
checkbox input "false"
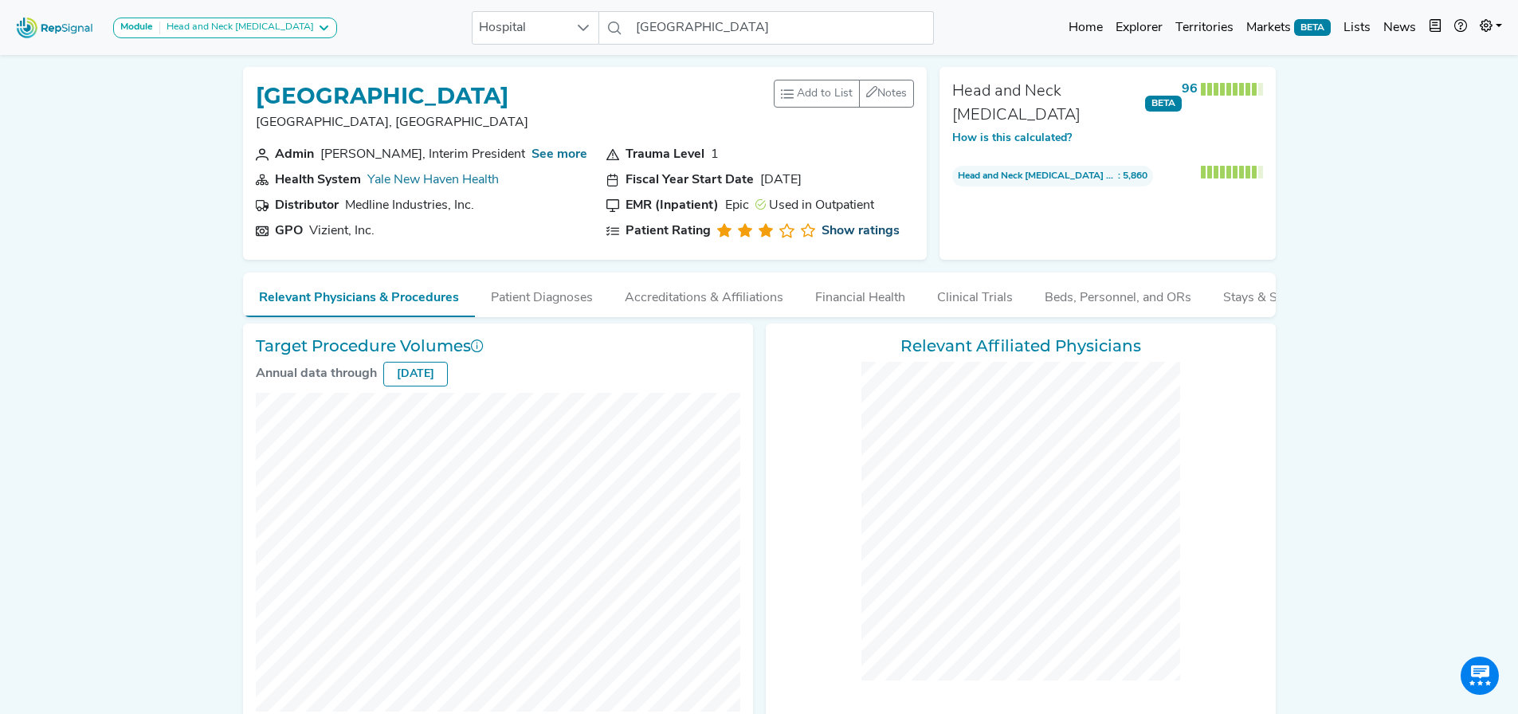
checkbox input "false"
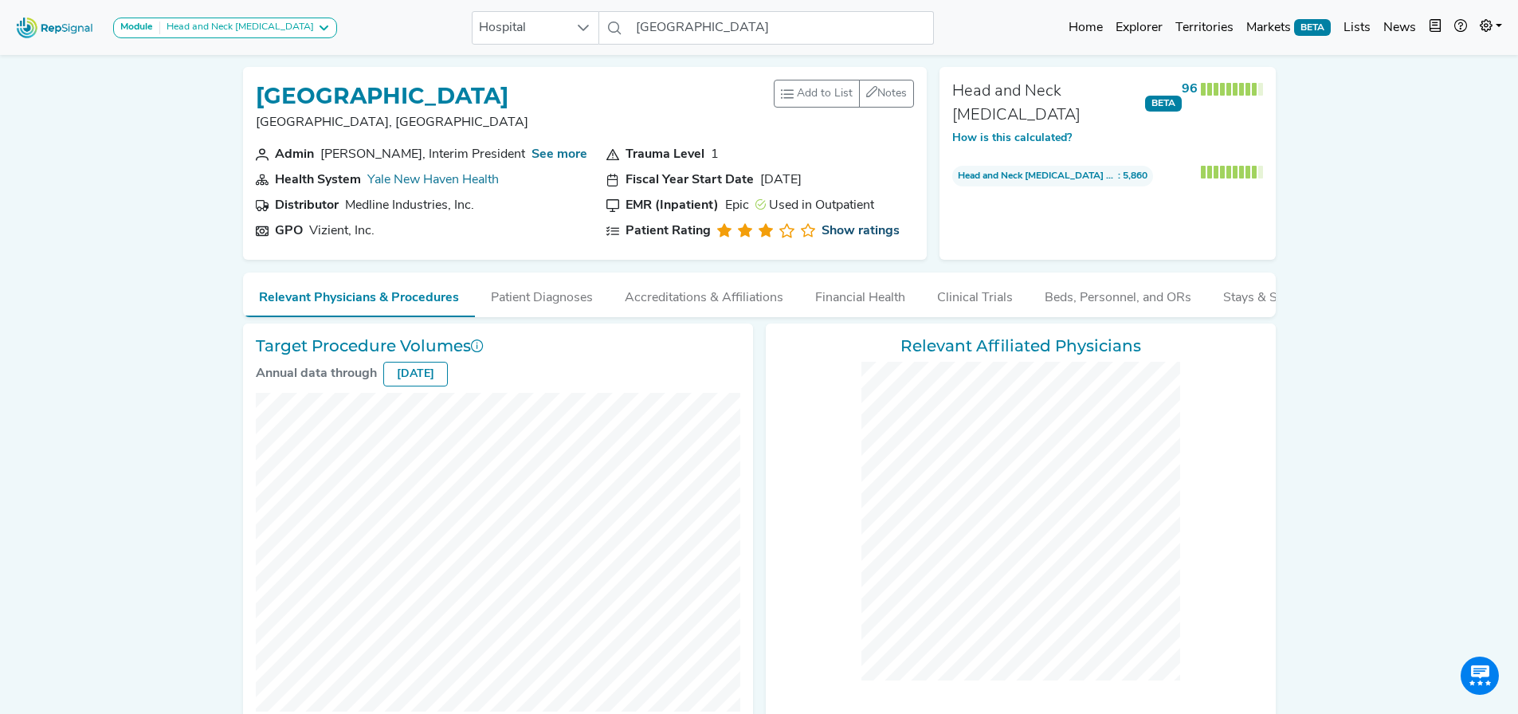
checkbox input "false"
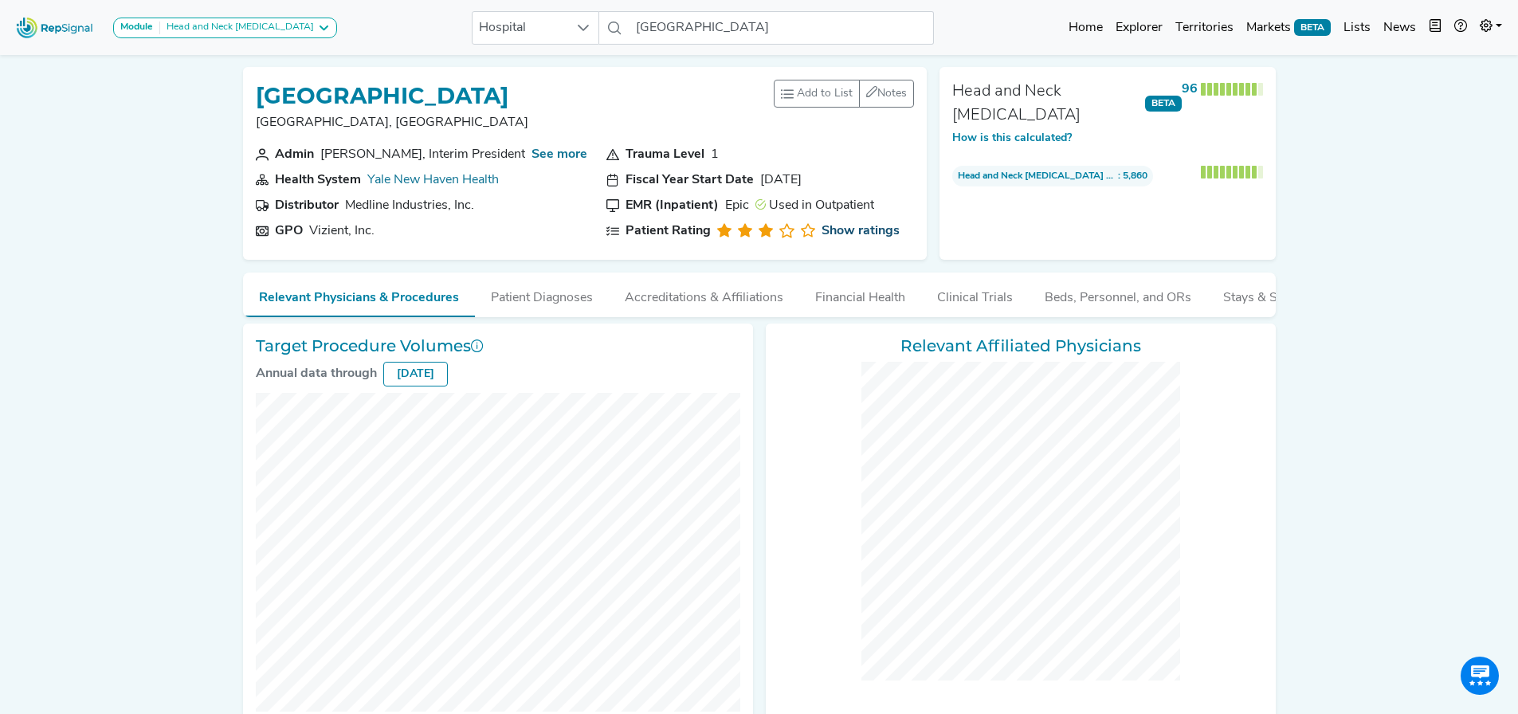
checkbox input "false"
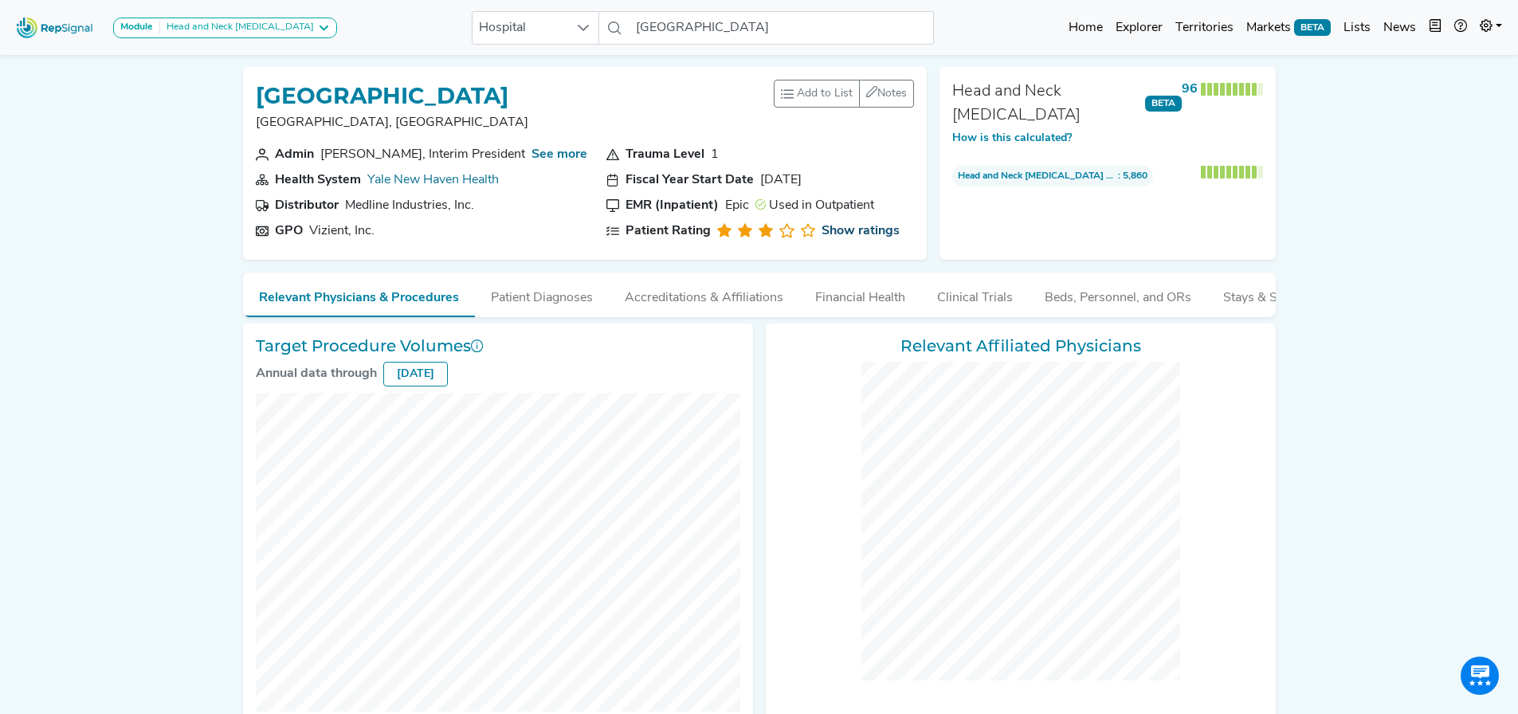
checkbox input "false"
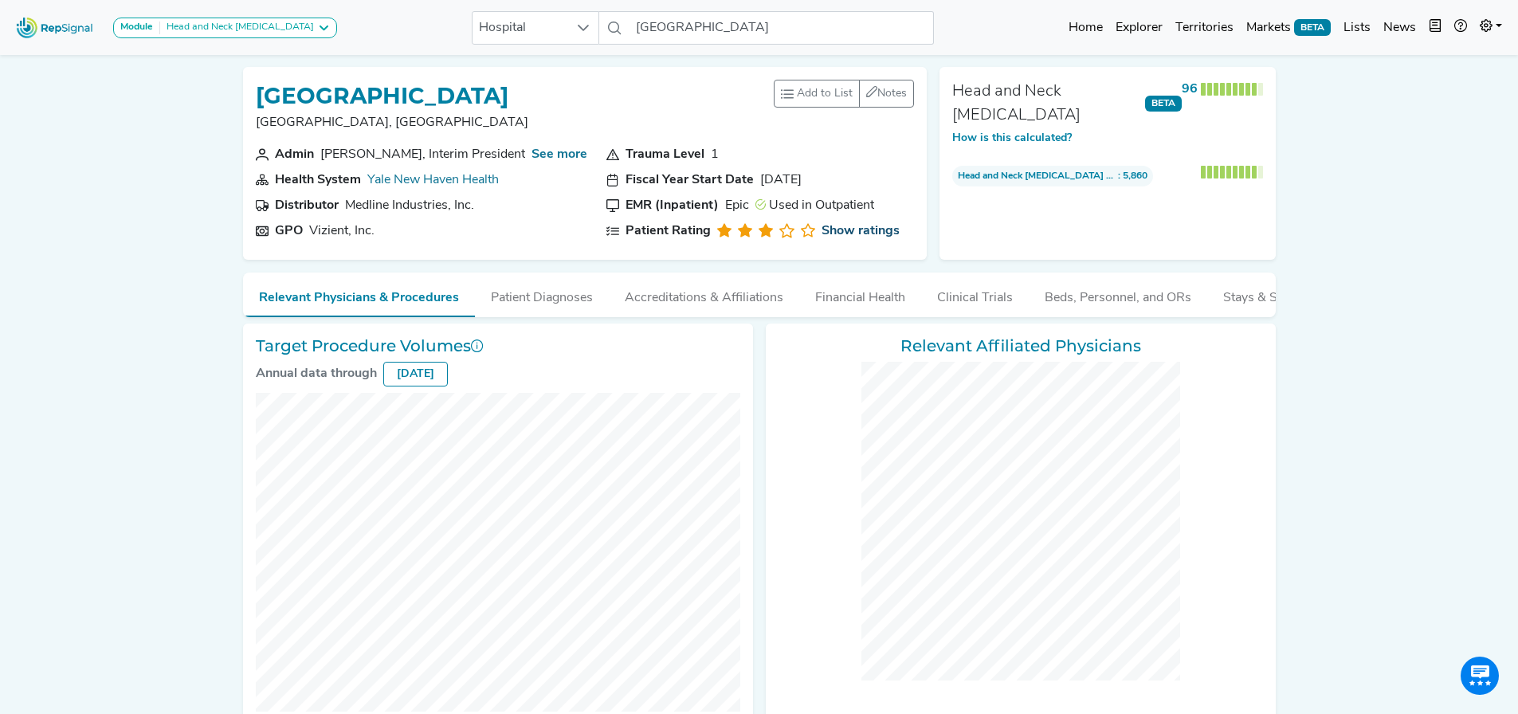
checkbox input "false"
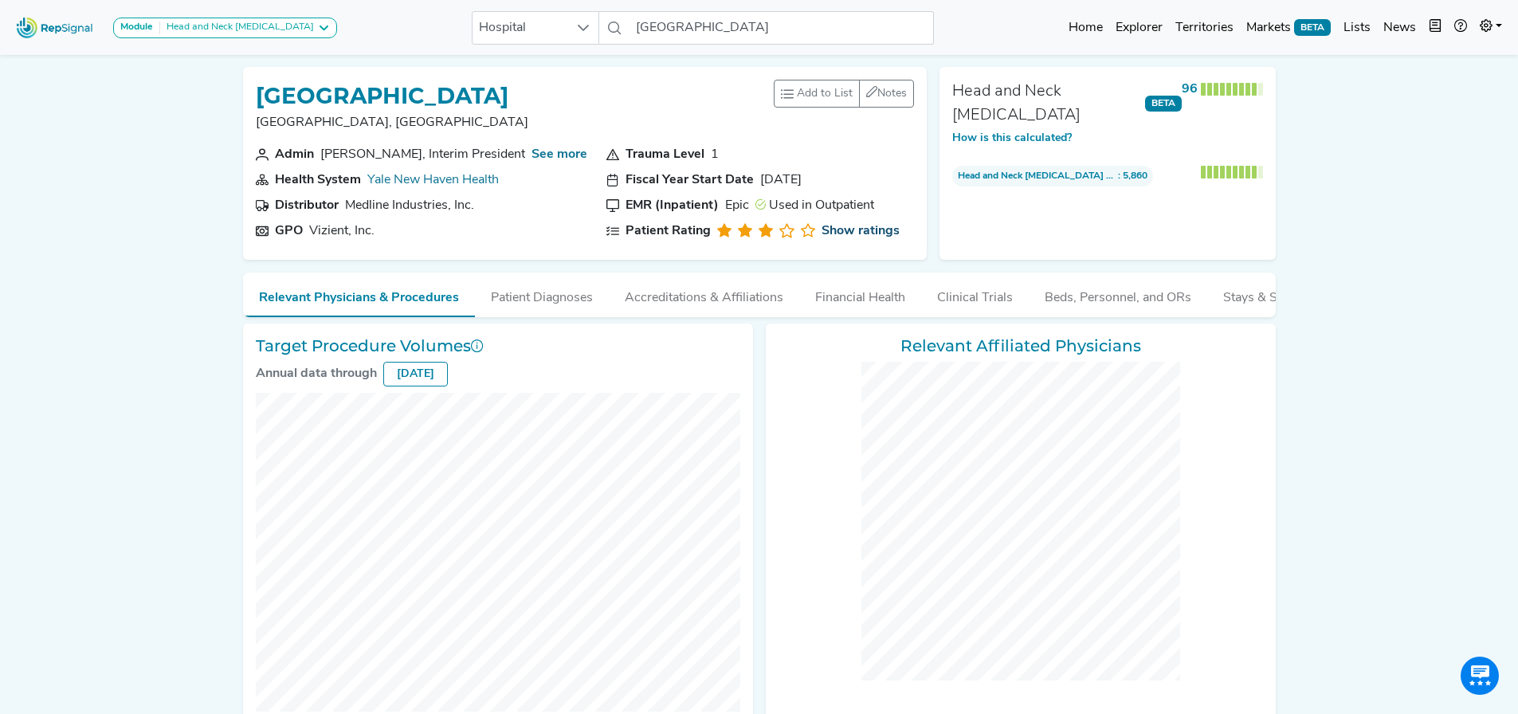
checkbox input "false"
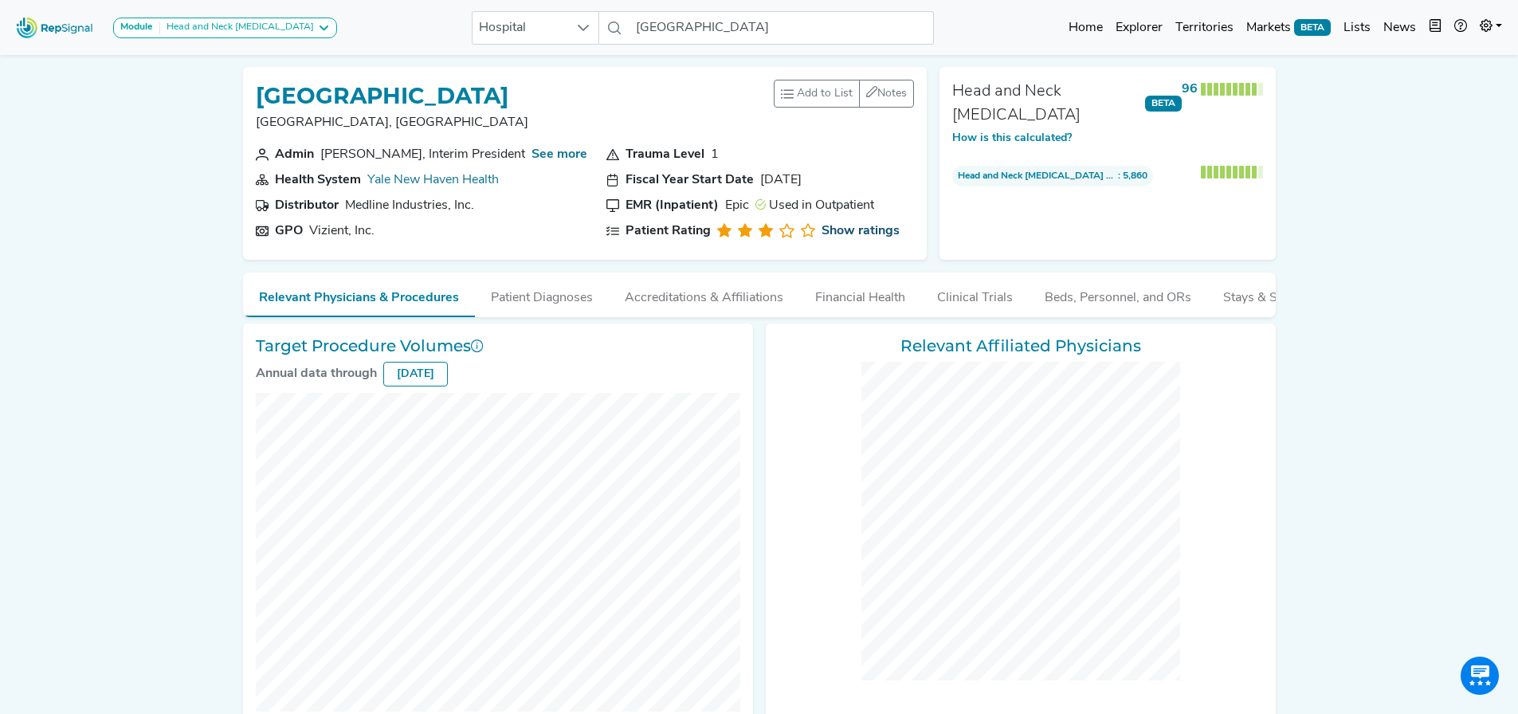
click at [821, 241] on link "Show ratings" at bounding box center [860, 230] width 78 height 19
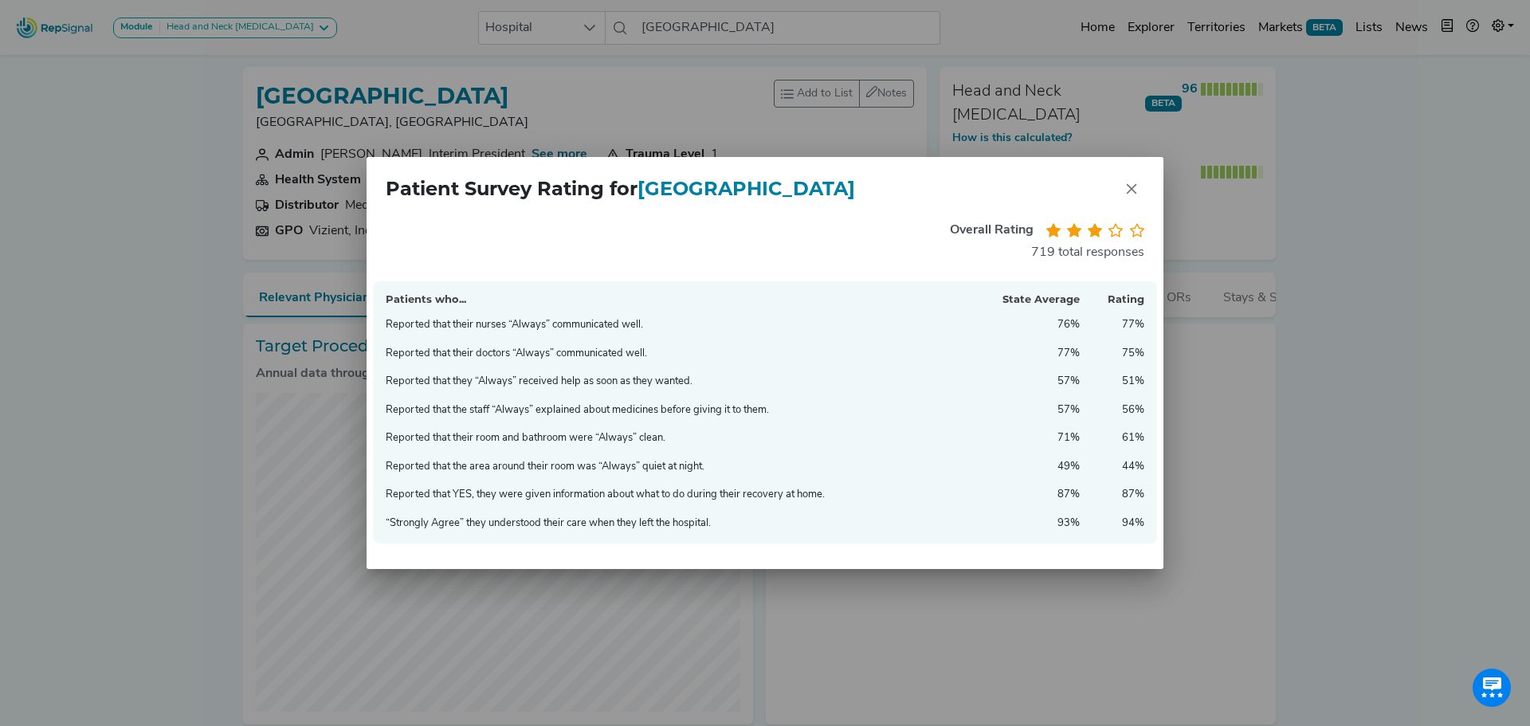
checkbox input "false"
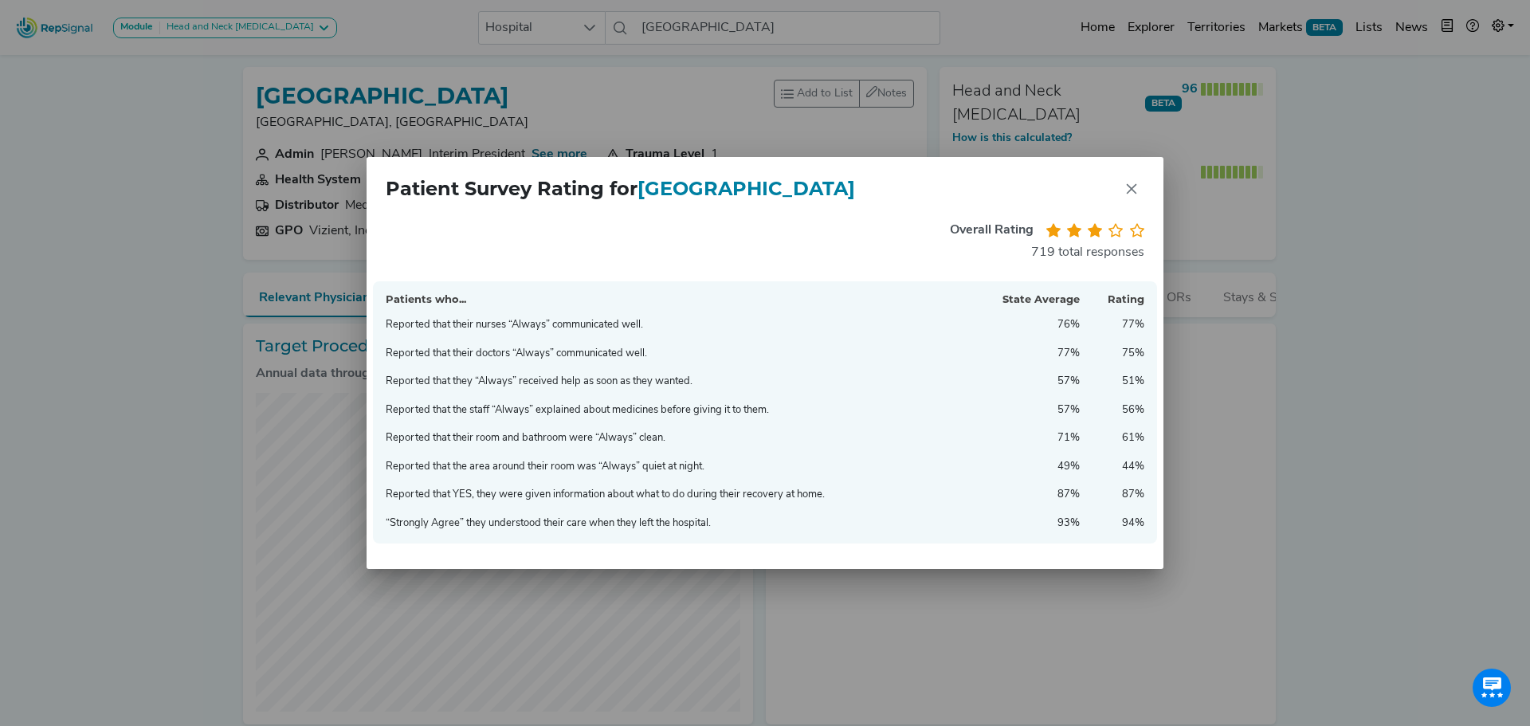
checkbox input "false"
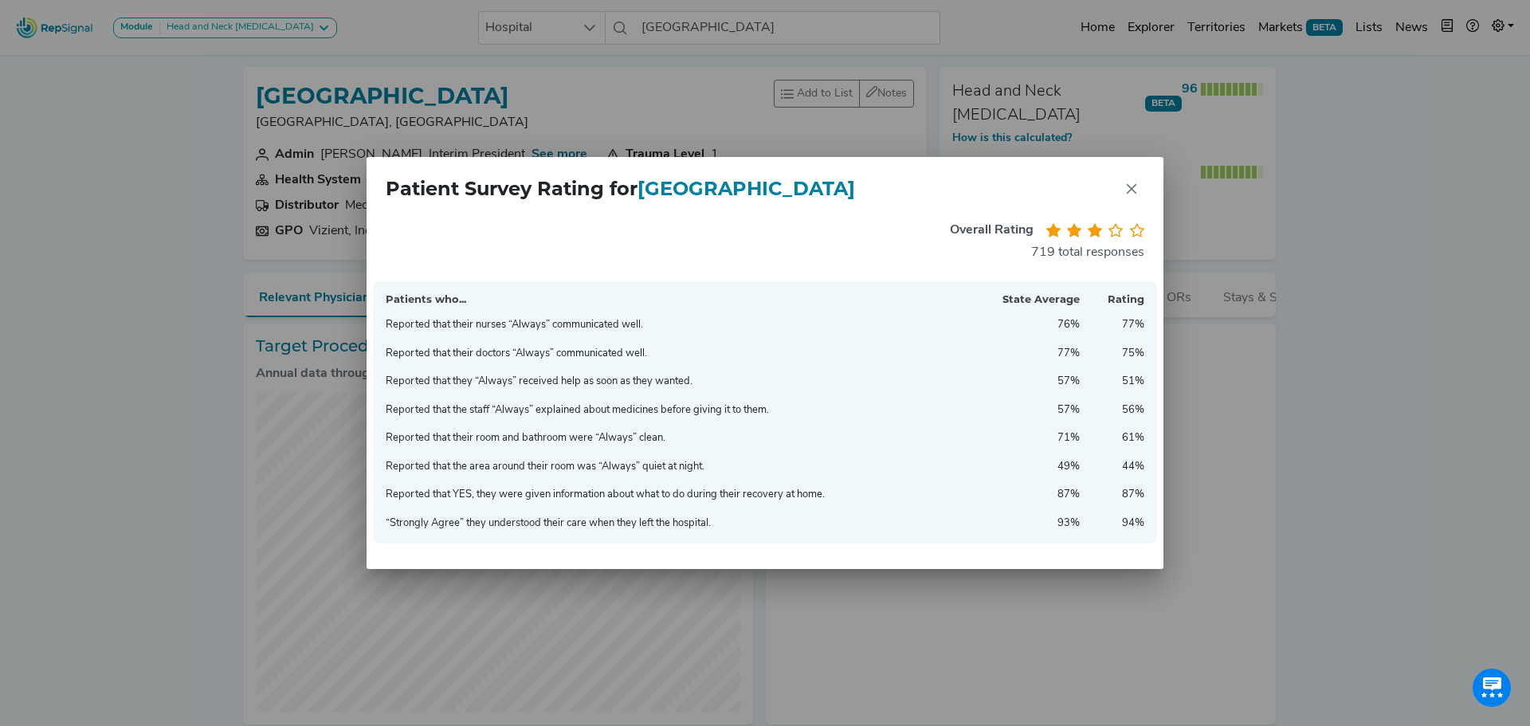
checkbox input "false"
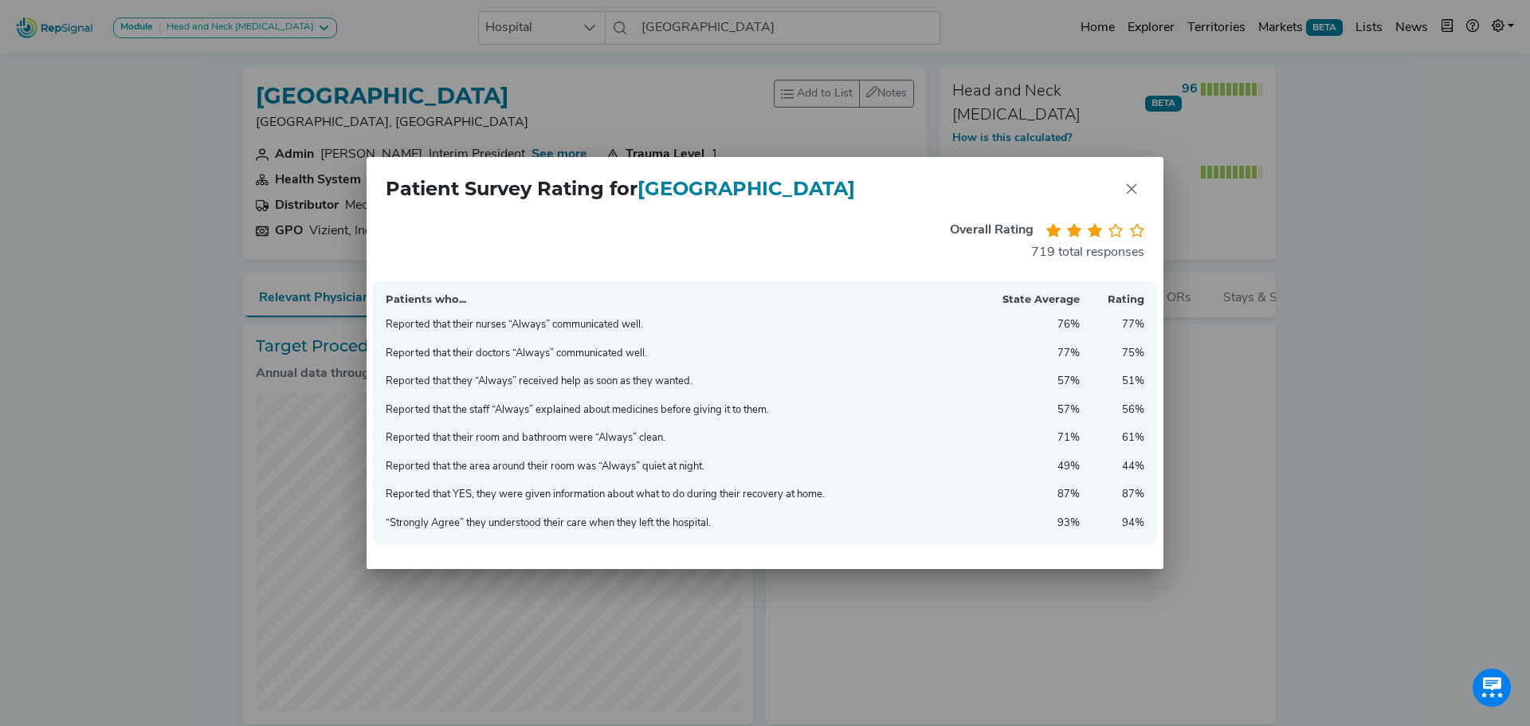
checkbox input "false"
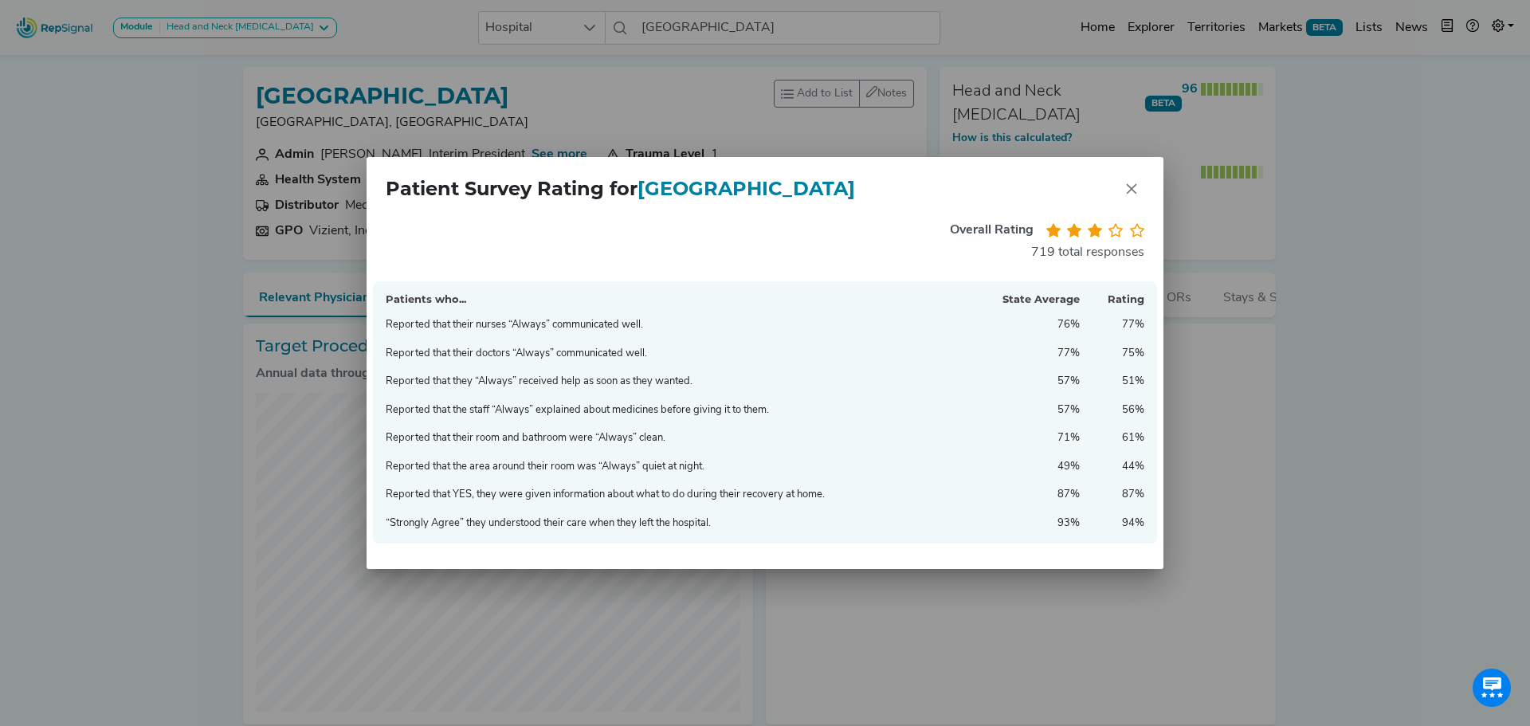
checkbox input "false"
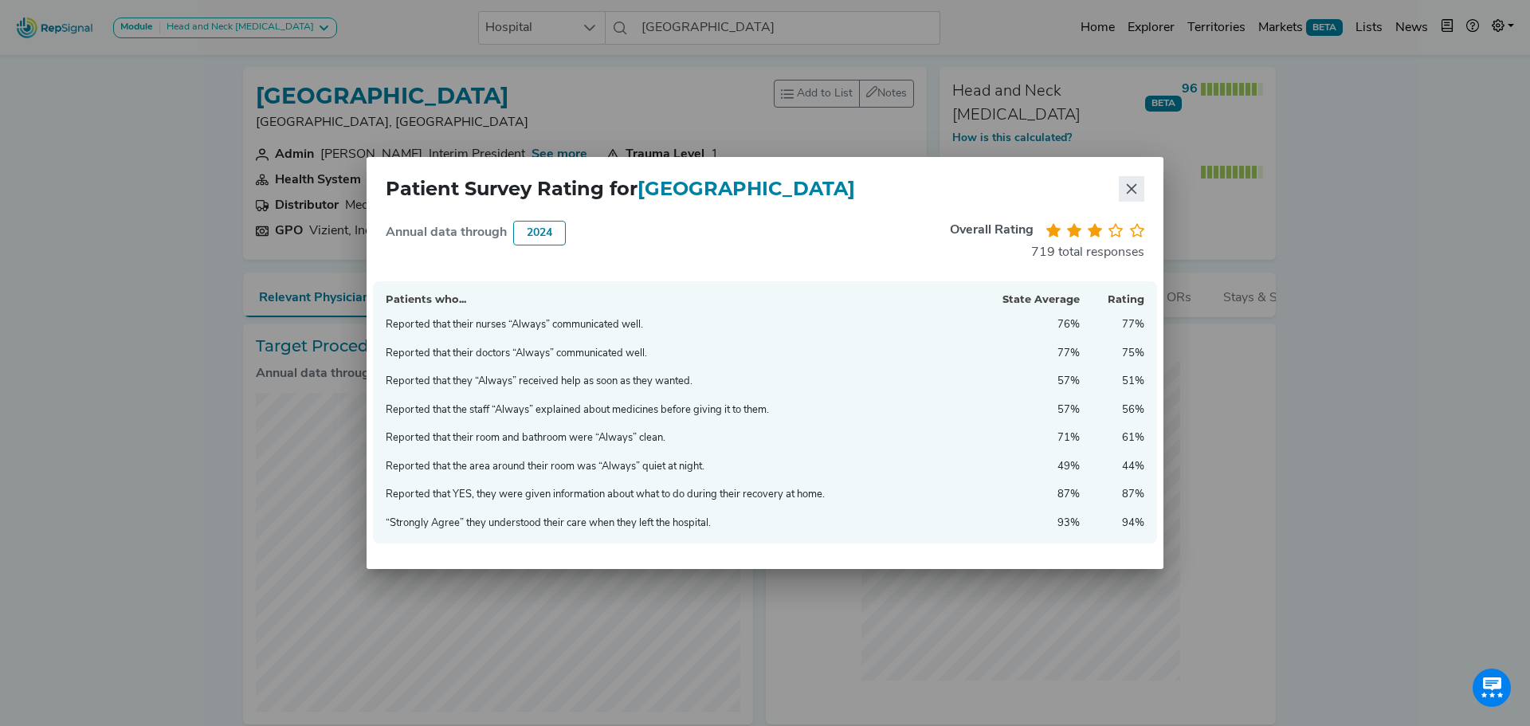
click at [1136, 185] on icon "Close" at bounding box center [1132, 189] width 10 height 10
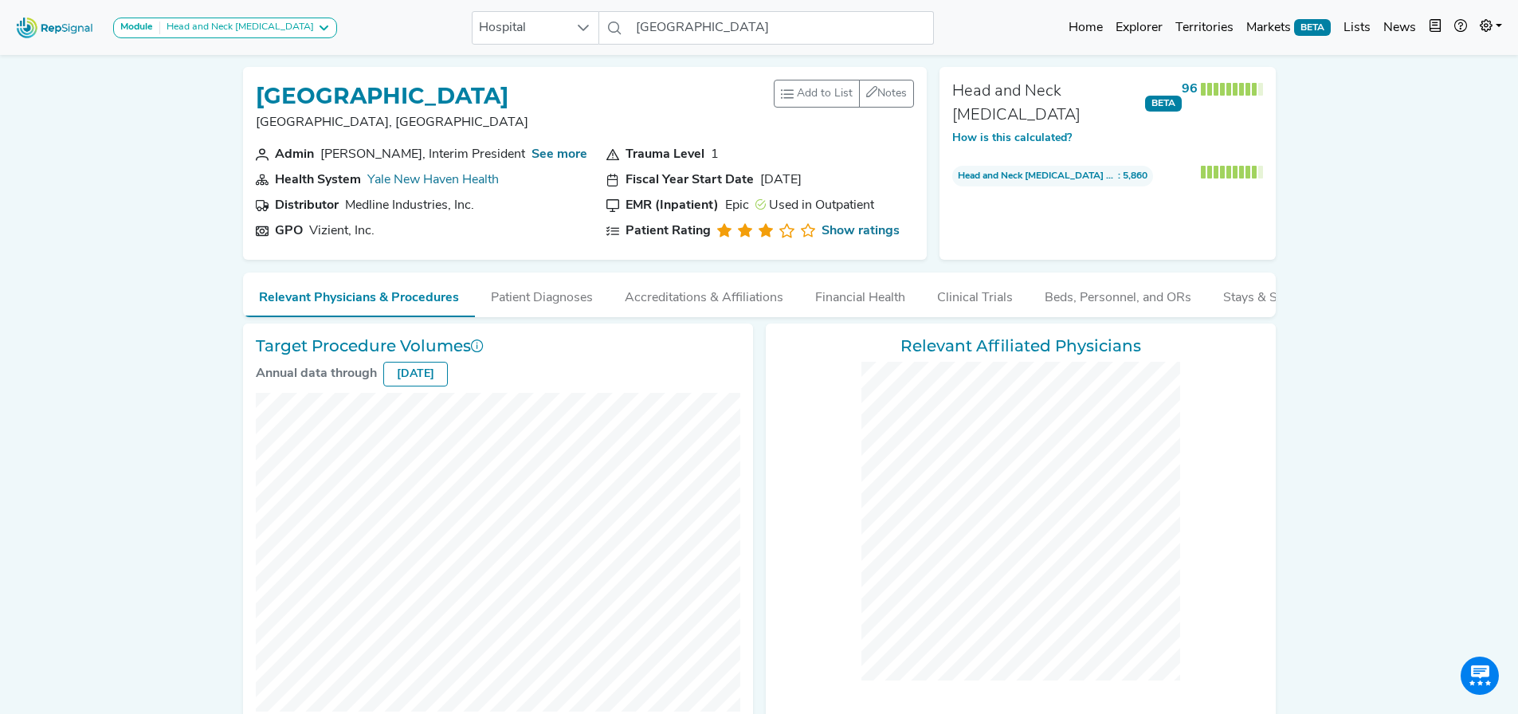
click at [229, 292] on div "Module Head and Neck [MEDICAL_DATA] AV Access Airway Clearance Ambulatory [MEDI…" at bounding box center [759, 684] width 1518 height 1369
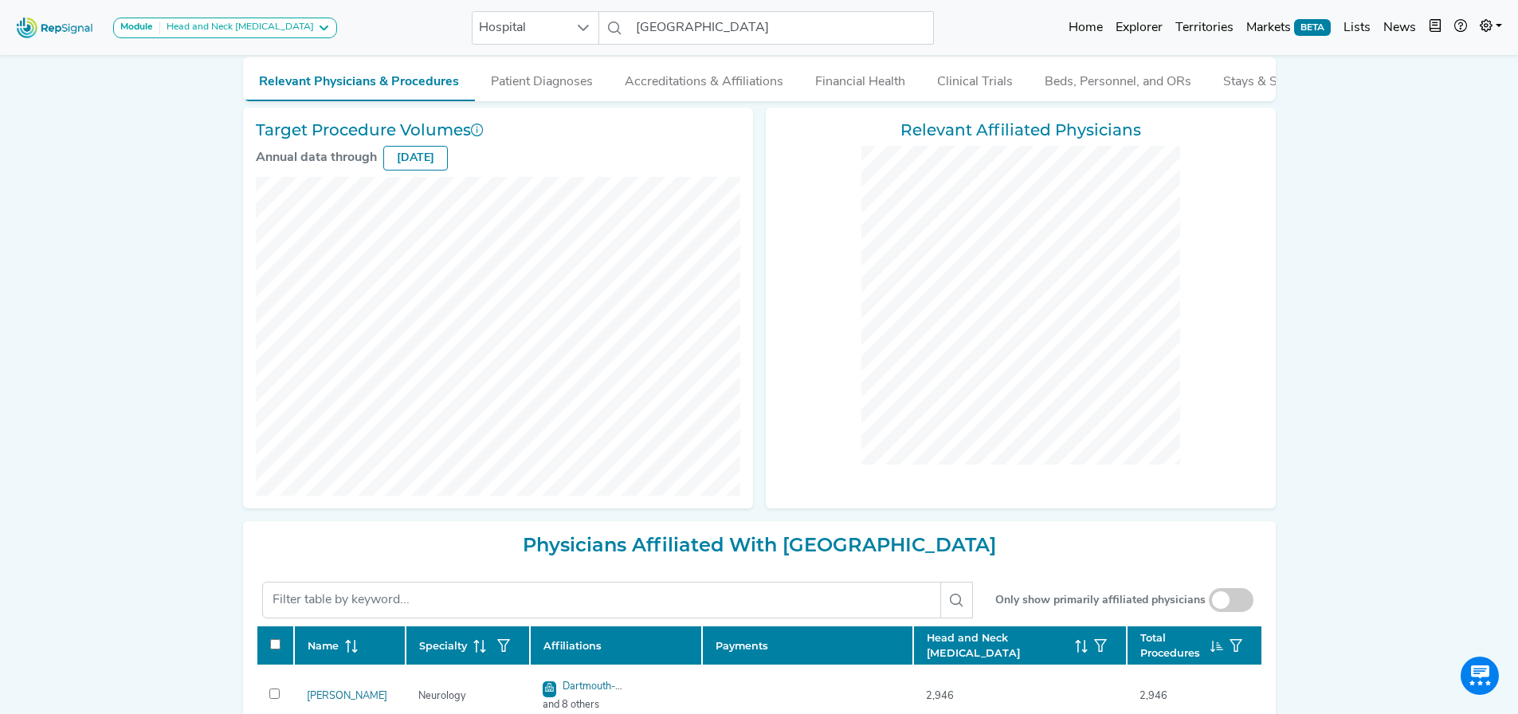
scroll to position [49, 0]
